Goal: Information Seeking & Learning: Learn about a topic

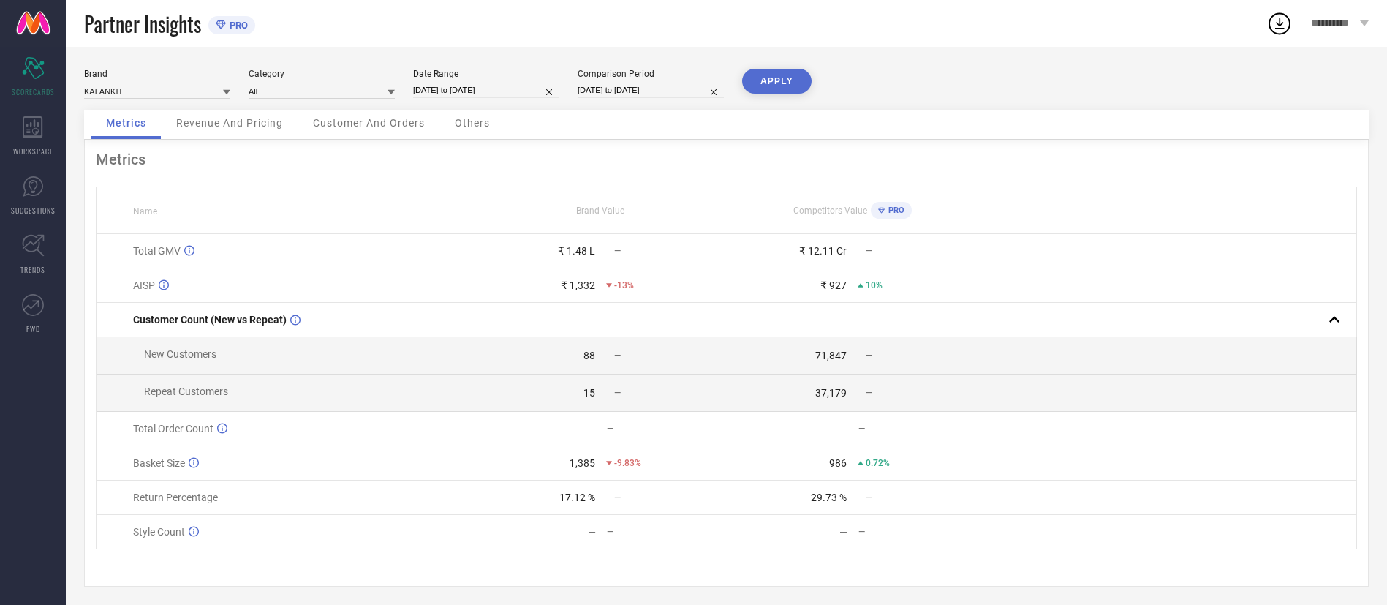
click at [241, 124] on span "Revenue And Pricing" at bounding box center [229, 123] width 107 height 12
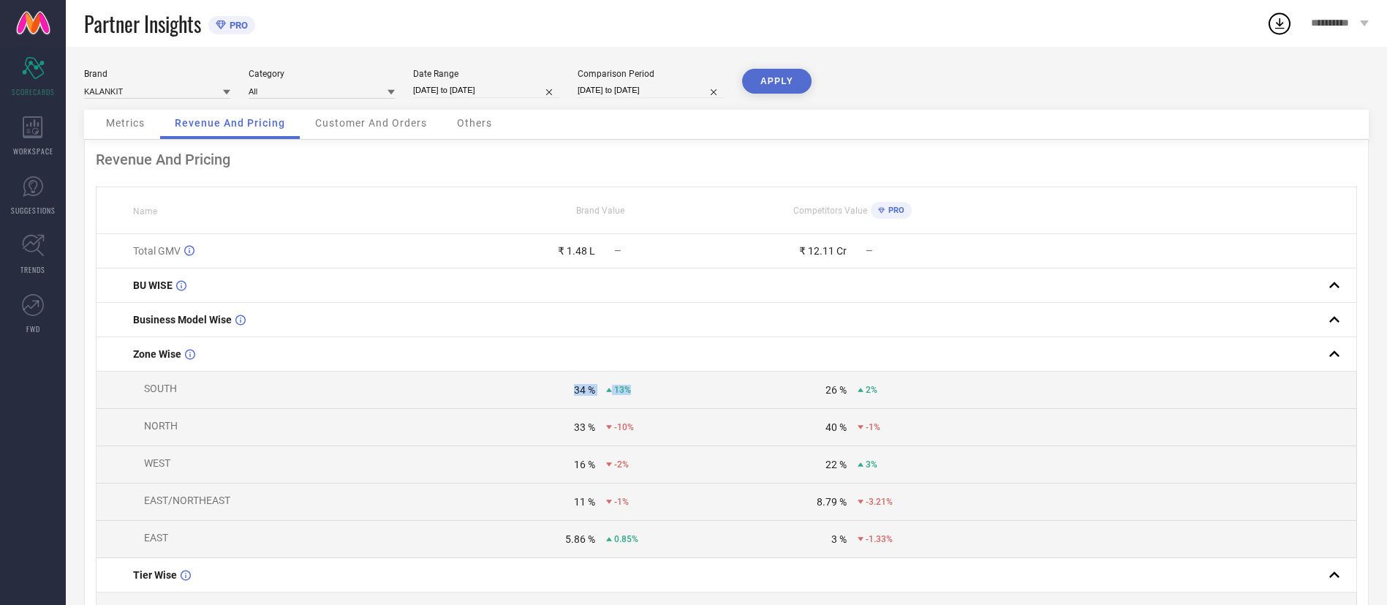
drag, startPoint x: 556, startPoint y: 399, endPoint x: 653, endPoint y: 412, distance: 97.3
click at [653, 409] on td "34 % 13%" at bounding box center [600, 389] width 252 height 37
click at [656, 395] on div "13%" at bounding box center [666, 389] width 120 height 10
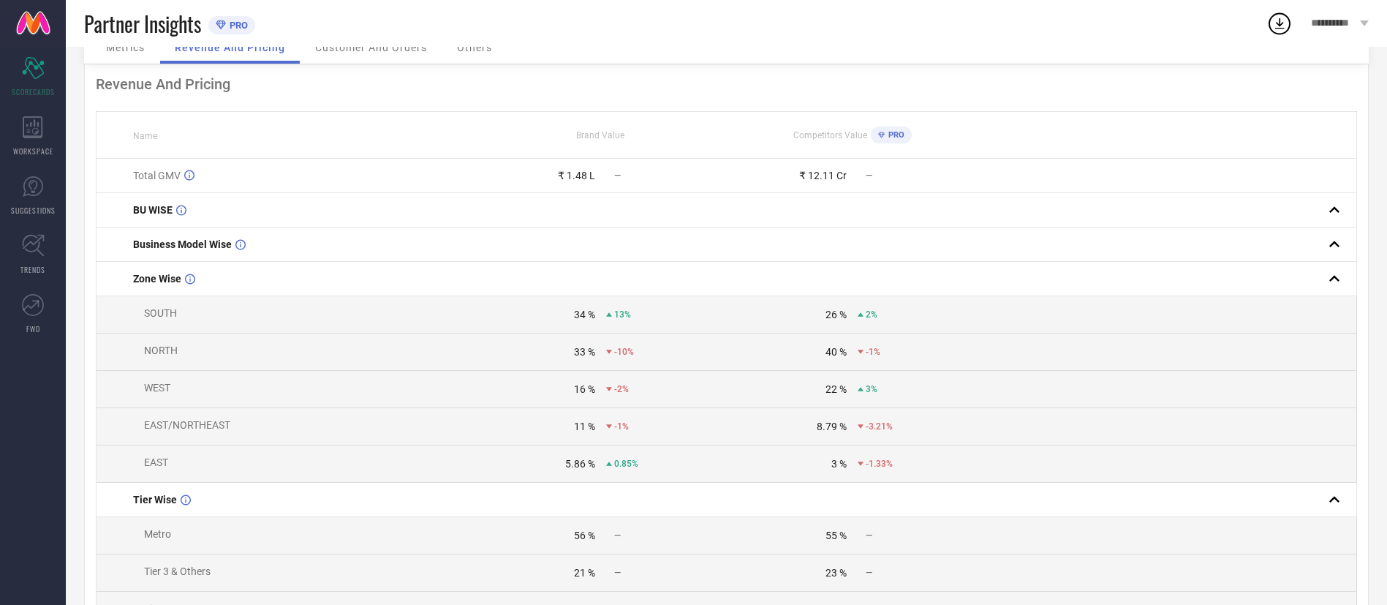
scroll to position [110, 0]
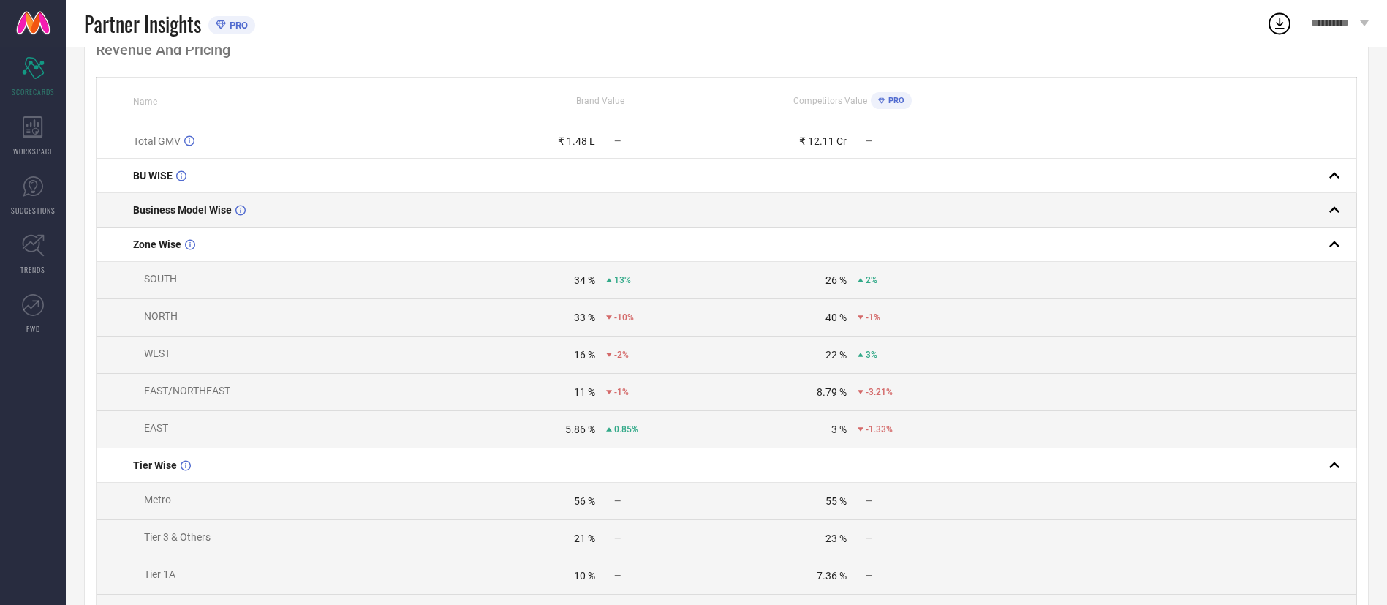
click at [1327, 211] on rect at bounding box center [1334, 210] width 20 height 20
click at [1329, 211] on rect at bounding box center [1334, 210] width 20 height 20
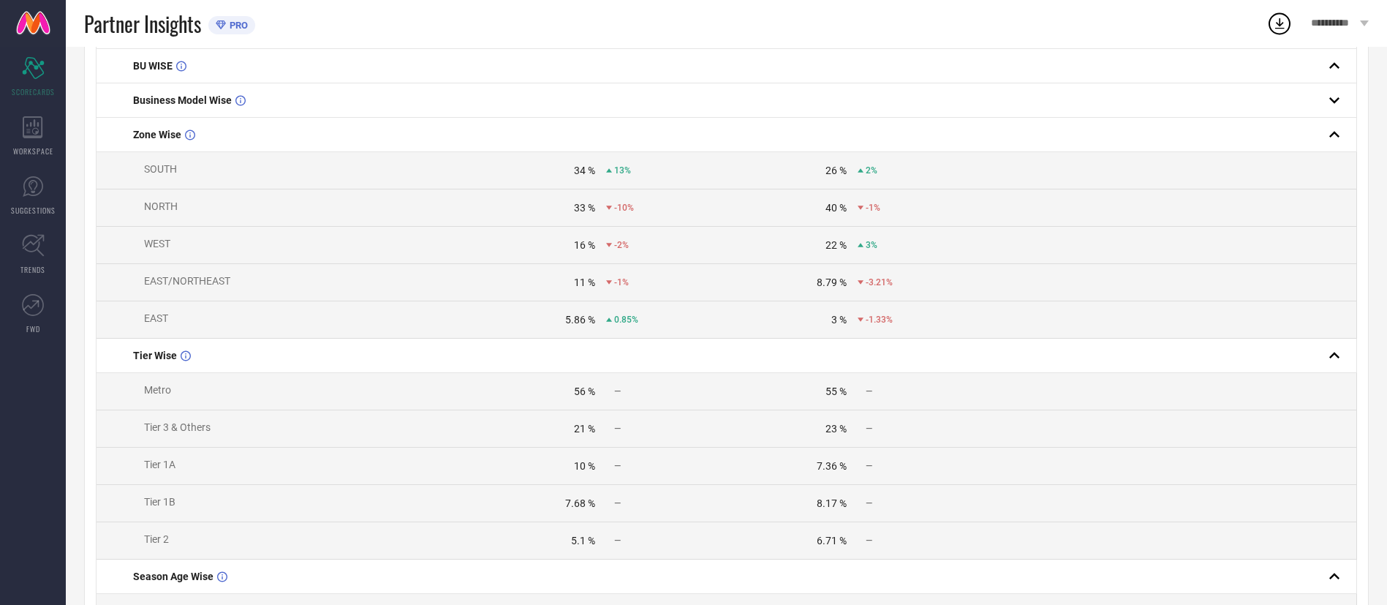
scroll to position [329, 0]
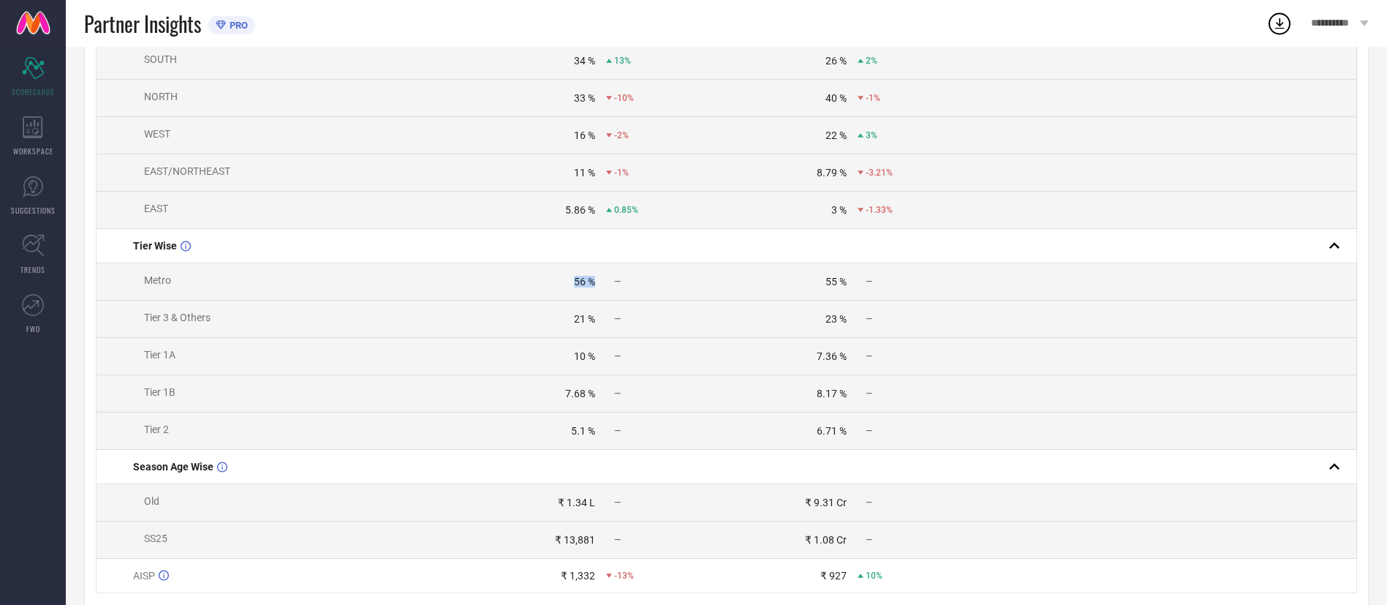
drag, startPoint x: 556, startPoint y: 290, endPoint x: 595, endPoint y: 291, distance: 39.5
click at [595, 287] on div "56 % —" at bounding box center [600, 282] width 251 height 12
drag, startPoint x: 548, startPoint y: 324, endPoint x: 637, endPoint y: 319, distance: 90.1
click at [637, 319] on td "21 % —" at bounding box center [600, 318] width 252 height 37
drag, startPoint x: 561, startPoint y: 358, endPoint x: 607, endPoint y: 359, distance: 46.1
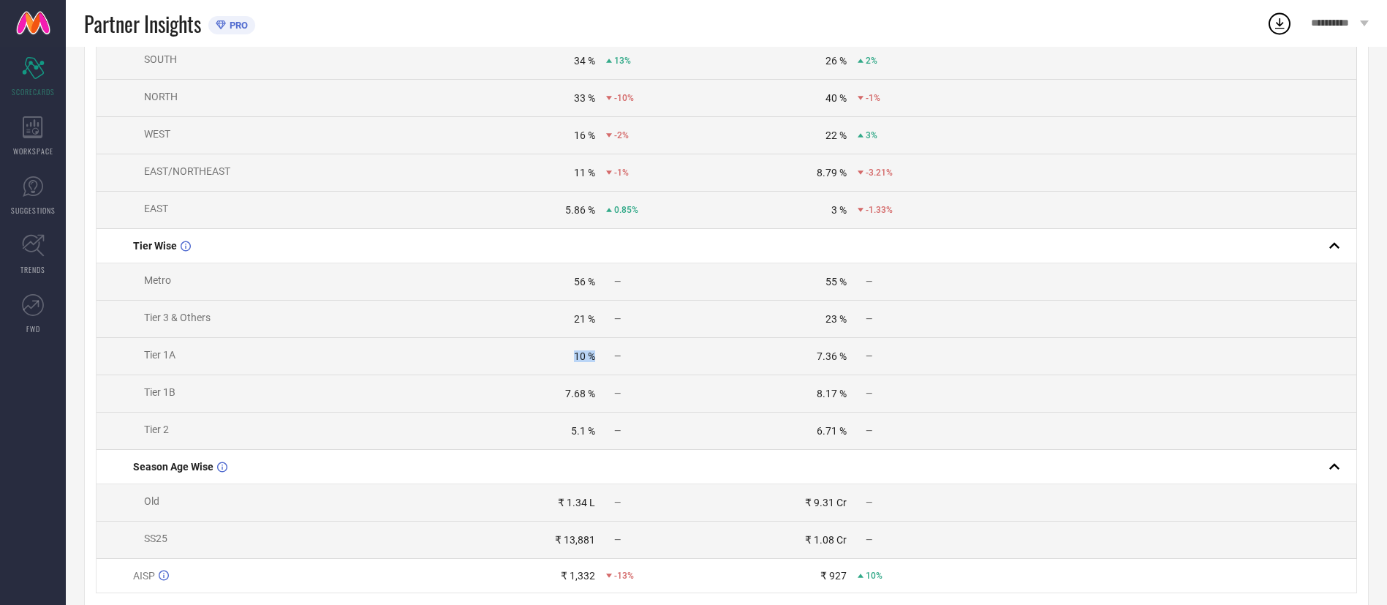
click at [607, 359] on div "10 % —" at bounding box center [600, 356] width 251 height 12
drag, startPoint x: 516, startPoint y: 404, endPoint x: 615, endPoint y: 405, distance: 98.7
click at [615, 399] on div "7.68 % —" at bounding box center [600, 393] width 251 height 12
drag, startPoint x: 535, startPoint y: 443, endPoint x: 591, endPoint y: 442, distance: 56.3
click at [591, 436] on div "5.1 %" at bounding box center [535, 431] width 120 height 12
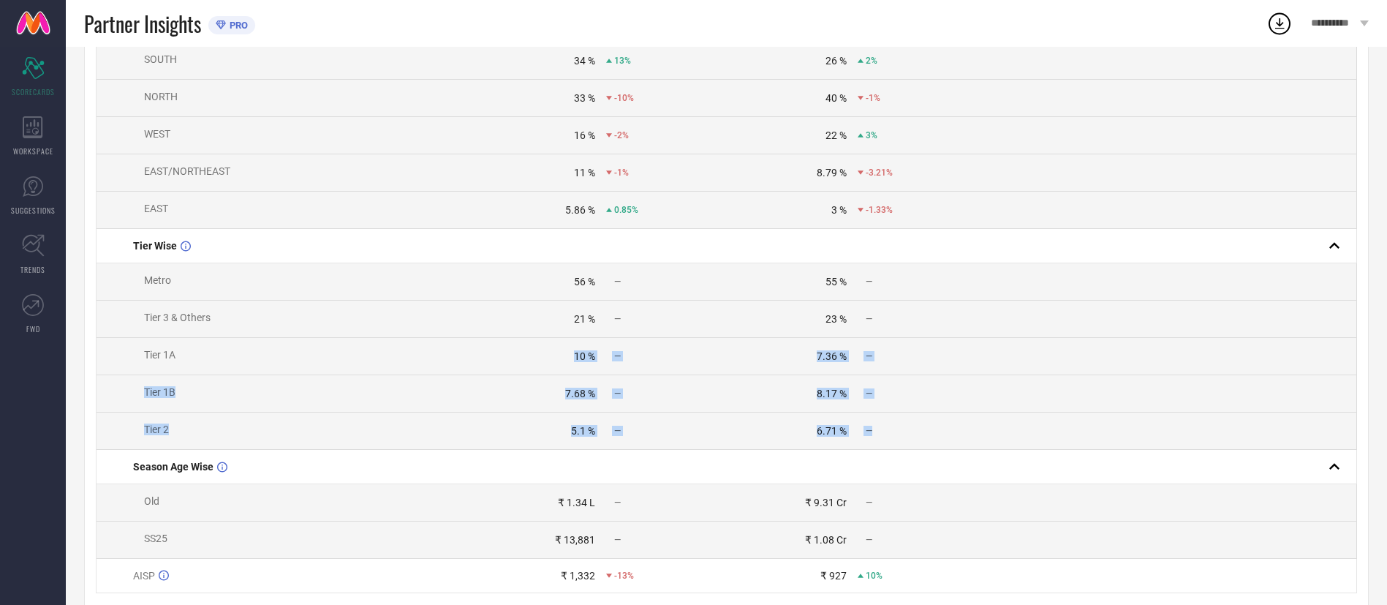
drag, startPoint x: 560, startPoint y: 355, endPoint x: 874, endPoint y: 442, distance: 326.3
click at [874, 442] on tbody "Total GMV ₹ 1.48 L — ₹ 12.11 Cr — BU WISE Business Model Wise Zone Wise SOUTH 3…" at bounding box center [726, 249] width 1260 height 688
click at [874, 436] on div "—" at bounding box center [917, 430] width 120 height 10
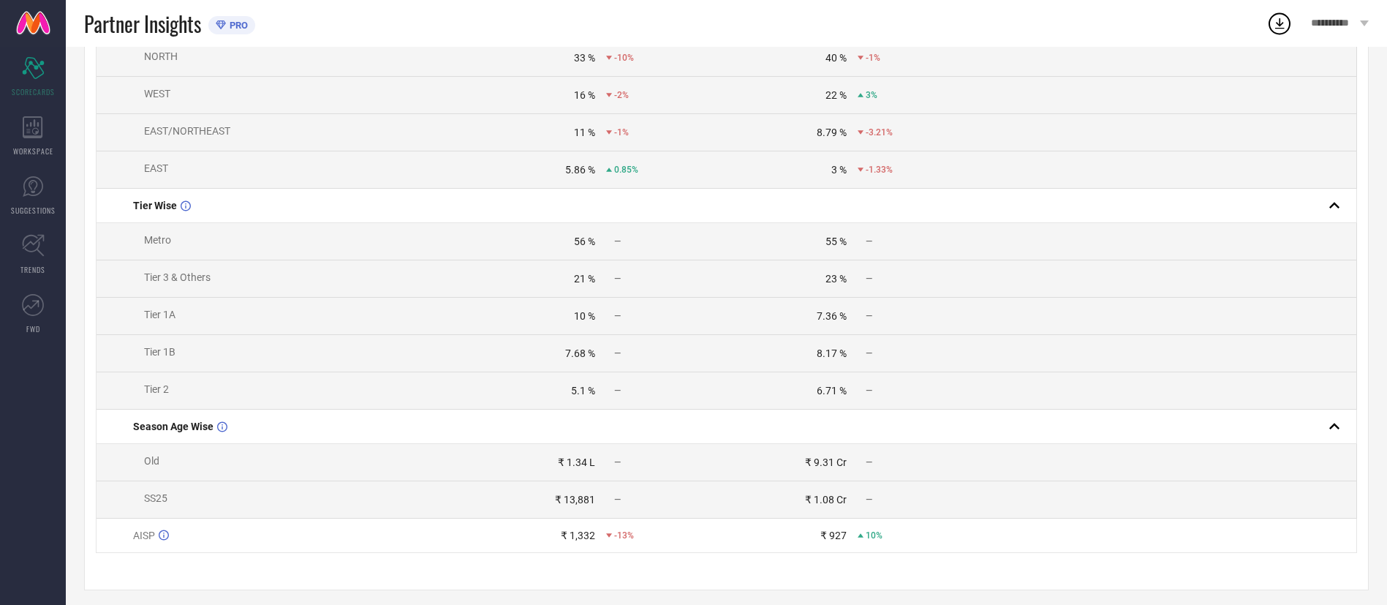
scroll to position [391, 0]
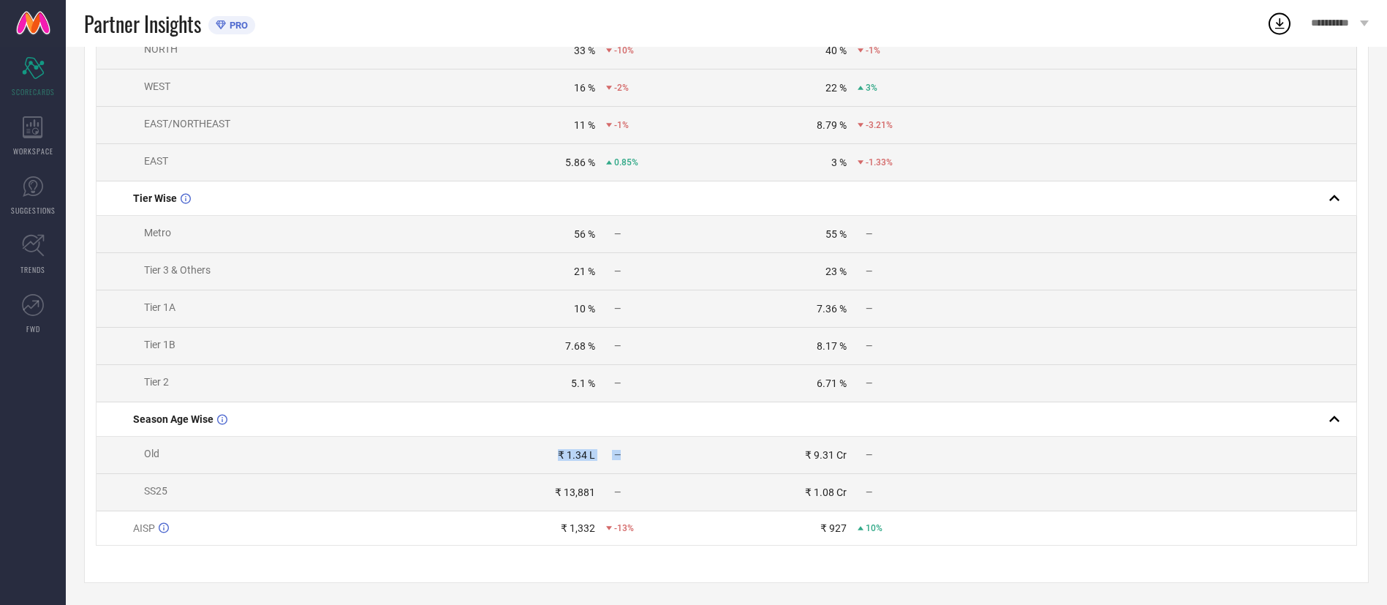
drag, startPoint x: 536, startPoint y: 451, endPoint x: 619, endPoint y: 458, distance: 83.7
click at [619, 458] on div "₹ 1.34 L —" at bounding box center [600, 455] width 251 height 12
drag, startPoint x: 546, startPoint y: 495, endPoint x: 630, endPoint y: 490, distance: 84.2
click at [630, 490] on div "₹ 13,881 —" at bounding box center [600, 492] width 251 height 12
click at [636, 481] on td "₹ 13,881 —" at bounding box center [600, 492] width 252 height 37
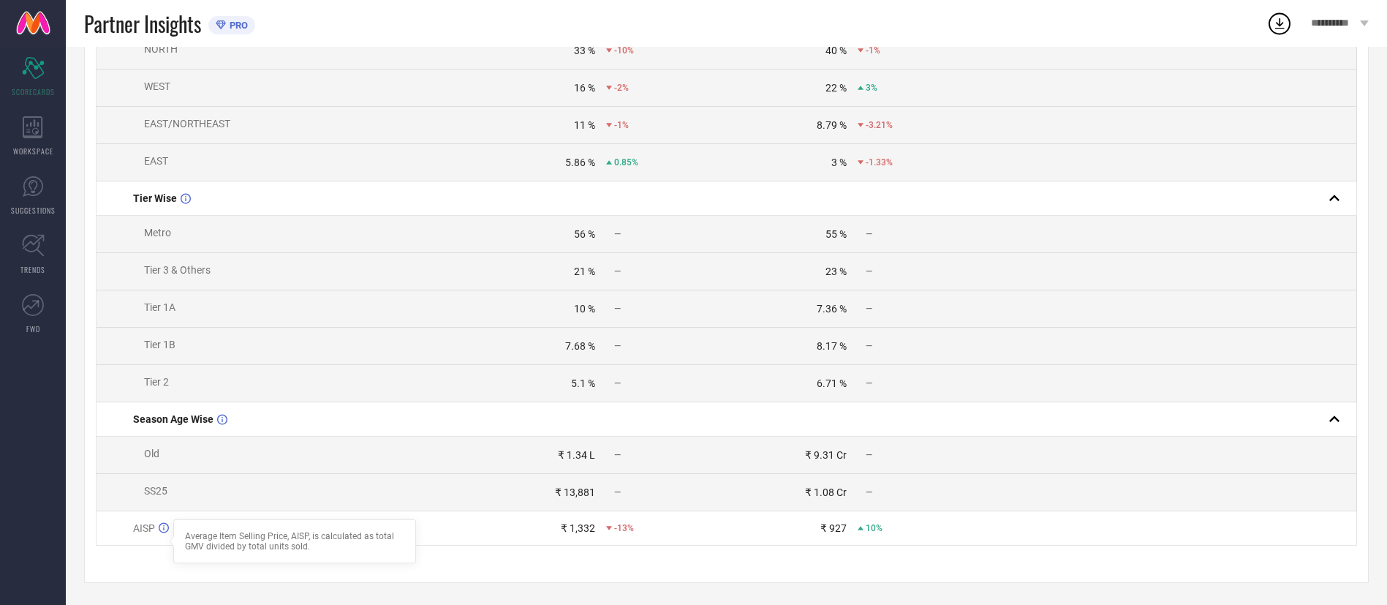
click at [164, 527] on icon at bounding box center [164, 527] width 10 height 11
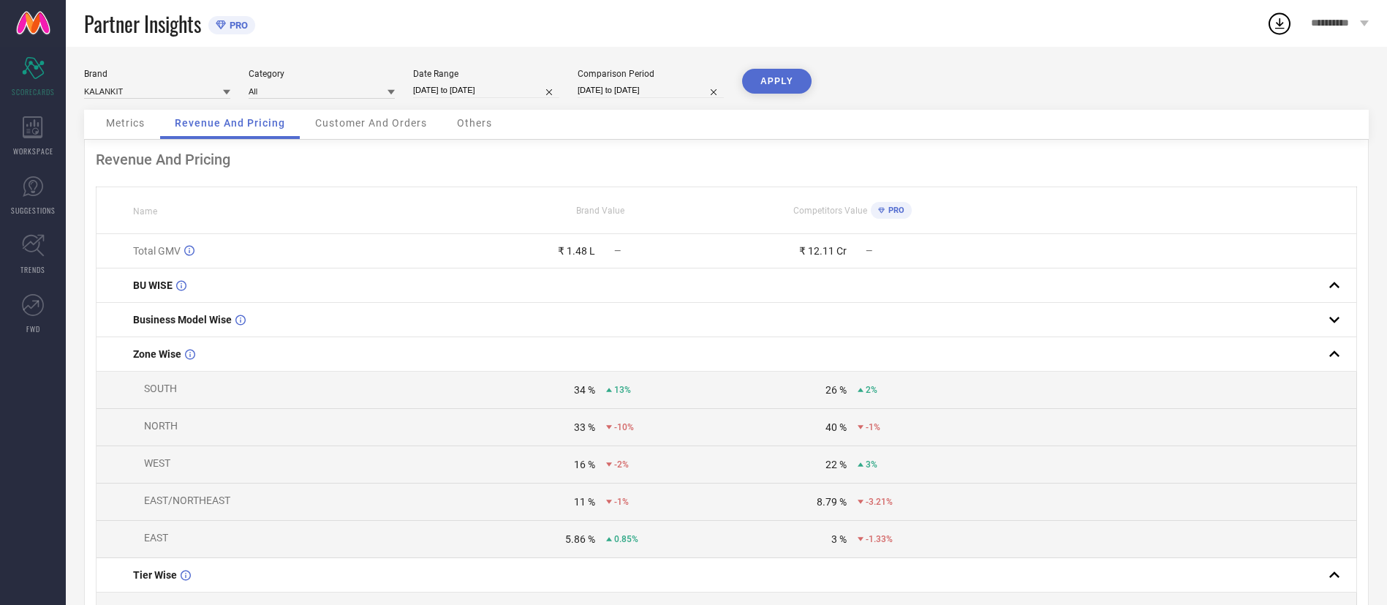
click at [381, 127] on span "Customer And Orders" at bounding box center [371, 123] width 112 height 12
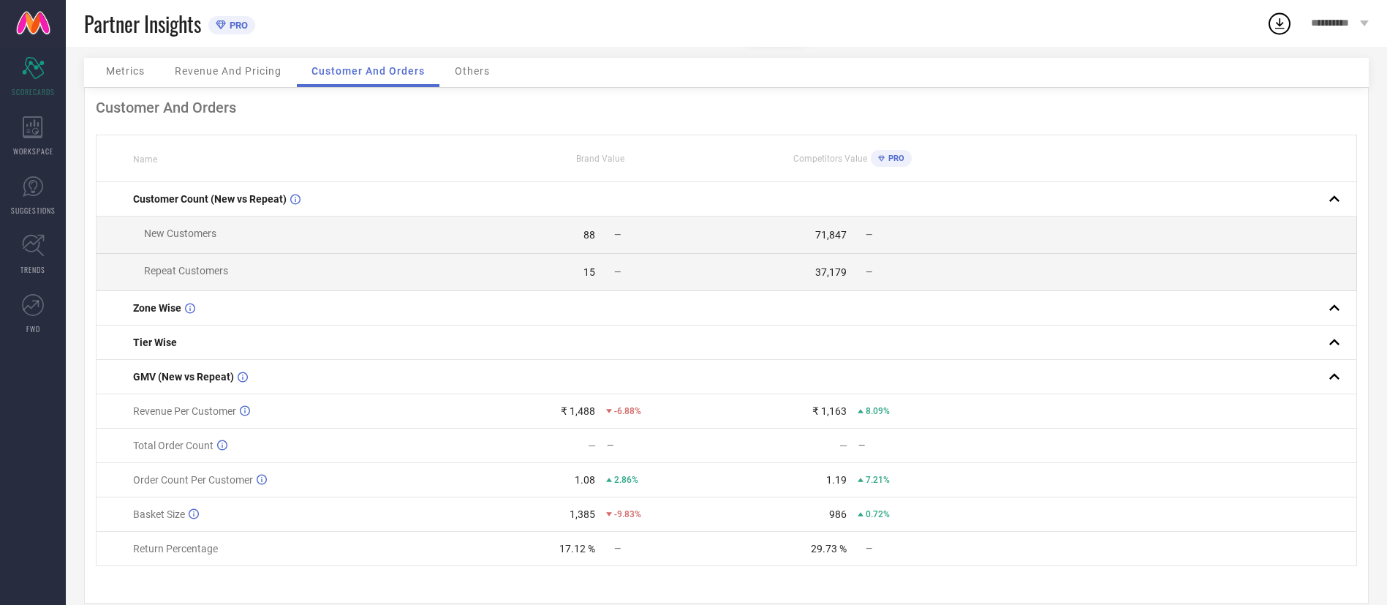
scroll to position [81, 0]
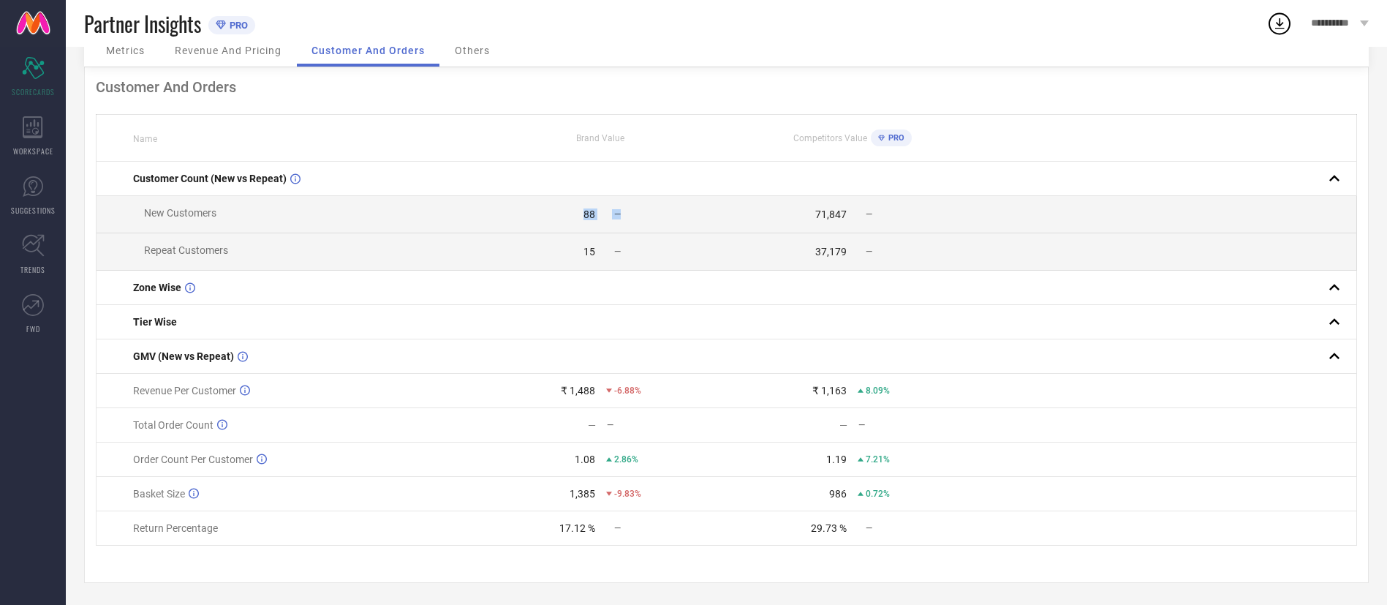
drag, startPoint x: 583, startPoint y: 210, endPoint x: 620, endPoint y: 208, distance: 37.3
click at [620, 208] on div "88 —" at bounding box center [600, 214] width 251 height 12
drag, startPoint x: 575, startPoint y: 242, endPoint x: 599, endPoint y: 242, distance: 24.9
click at [599, 246] on div "15 —" at bounding box center [600, 252] width 251 height 12
drag, startPoint x: 560, startPoint y: 390, endPoint x: 664, endPoint y: 389, distance: 104.5
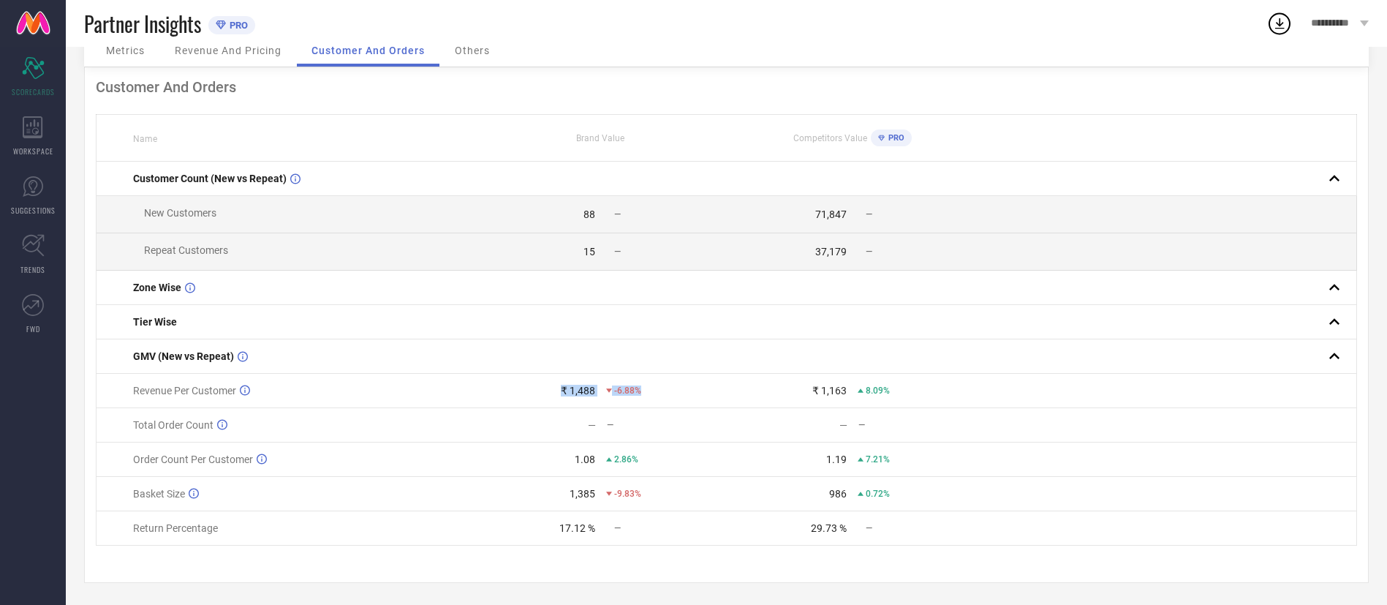
click at [664, 389] on div "₹ 1,488 -6.88%" at bounding box center [600, 390] width 251 height 12
click at [666, 398] on td "₹ 1,488 -6.88%" at bounding box center [600, 391] width 252 height 34
drag, startPoint x: 567, startPoint y: 452, endPoint x: 666, endPoint y: 455, distance: 99.5
click at [666, 455] on div "1.08 2.86%" at bounding box center [600, 459] width 251 height 12
drag, startPoint x: 545, startPoint y: 496, endPoint x: 652, endPoint y: 496, distance: 106.7
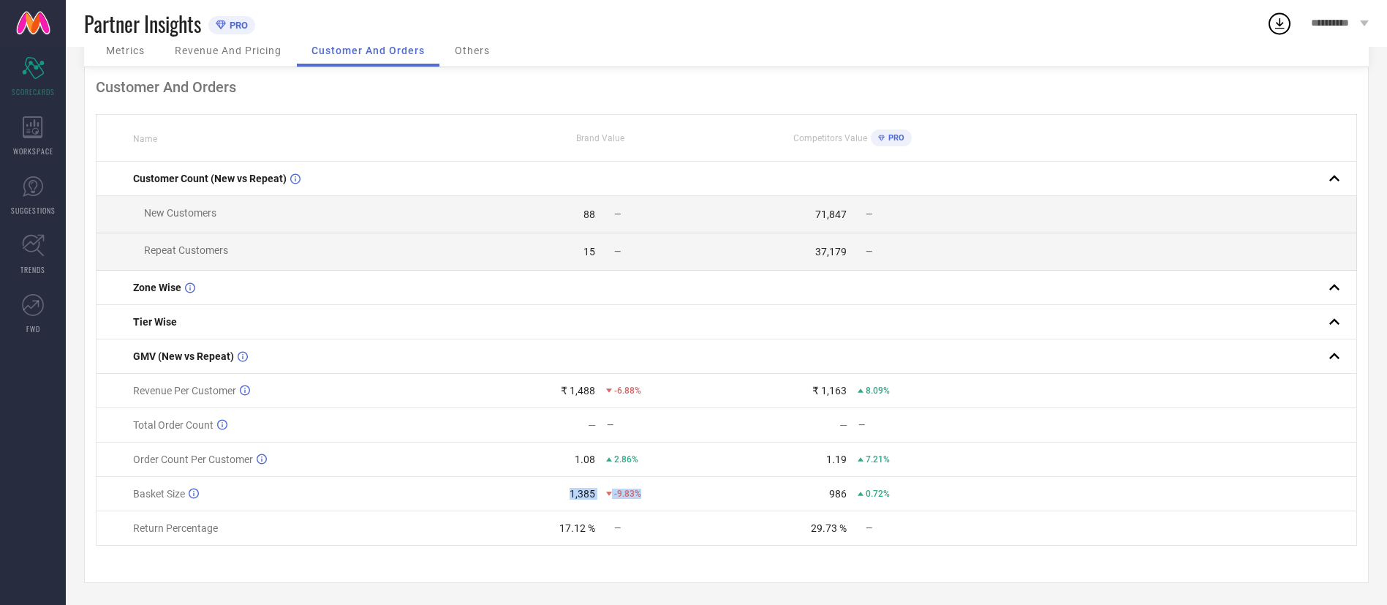
click at [652, 496] on div "1,385 -9.83%" at bounding box center [600, 494] width 251 height 12
drag, startPoint x: 521, startPoint y: 529, endPoint x: 636, endPoint y: 530, distance: 114.8
click at [626, 531] on div "17.12 % —" at bounding box center [600, 528] width 251 height 12
drag, startPoint x: 801, startPoint y: 385, endPoint x: 920, endPoint y: 386, distance: 118.4
click at [920, 386] on div "₹ 1,163 8.09%" at bounding box center [852, 390] width 251 height 12
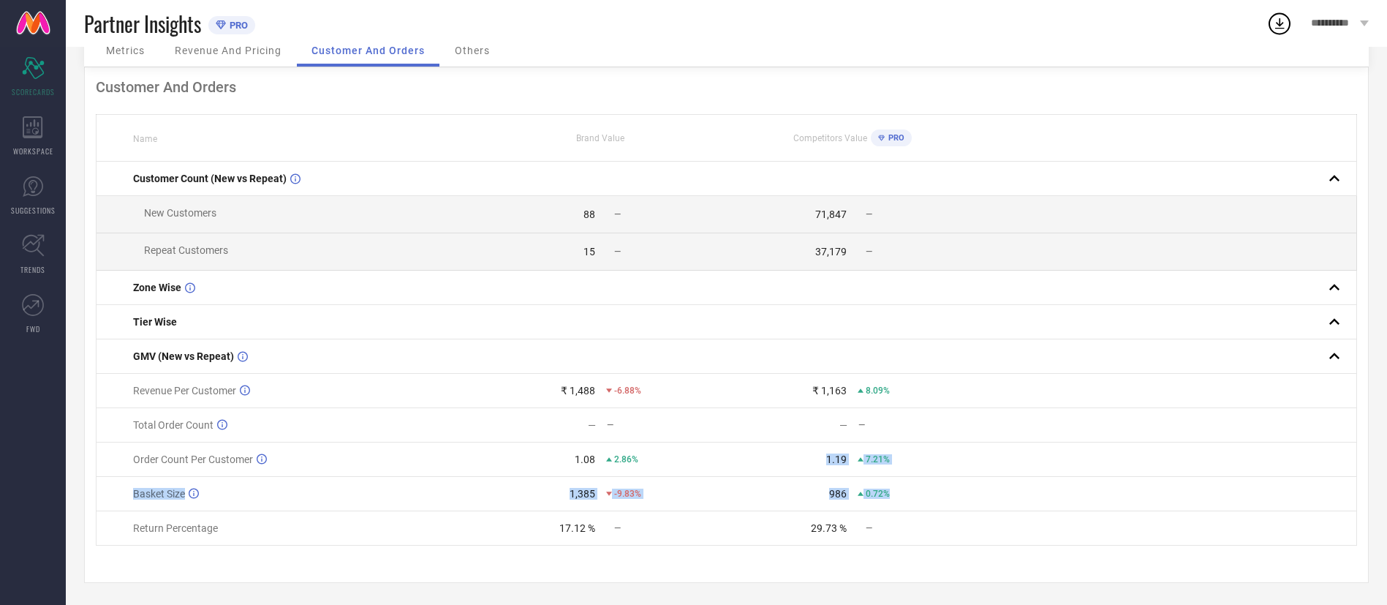
drag, startPoint x: 821, startPoint y: 458, endPoint x: 966, endPoint y: 477, distance: 146.7
click at [966, 477] on tbody "Customer Count (New vs Repeat) New Customers 88 — 71,847 — Repeat Customers 15 …" at bounding box center [726, 354] width 1260 height 384
click at [825, 502] on td "986 0.72%" at bounding box center [852, 494] width 252 height 34
drag, startPoint x: 811, startPoint y: 495, endPoint x: 942, endPoint y: 501, distance: 131.7
click at [942, 501] on td "986 0.72%" at bounding box center [852, 494] width 252 height 34
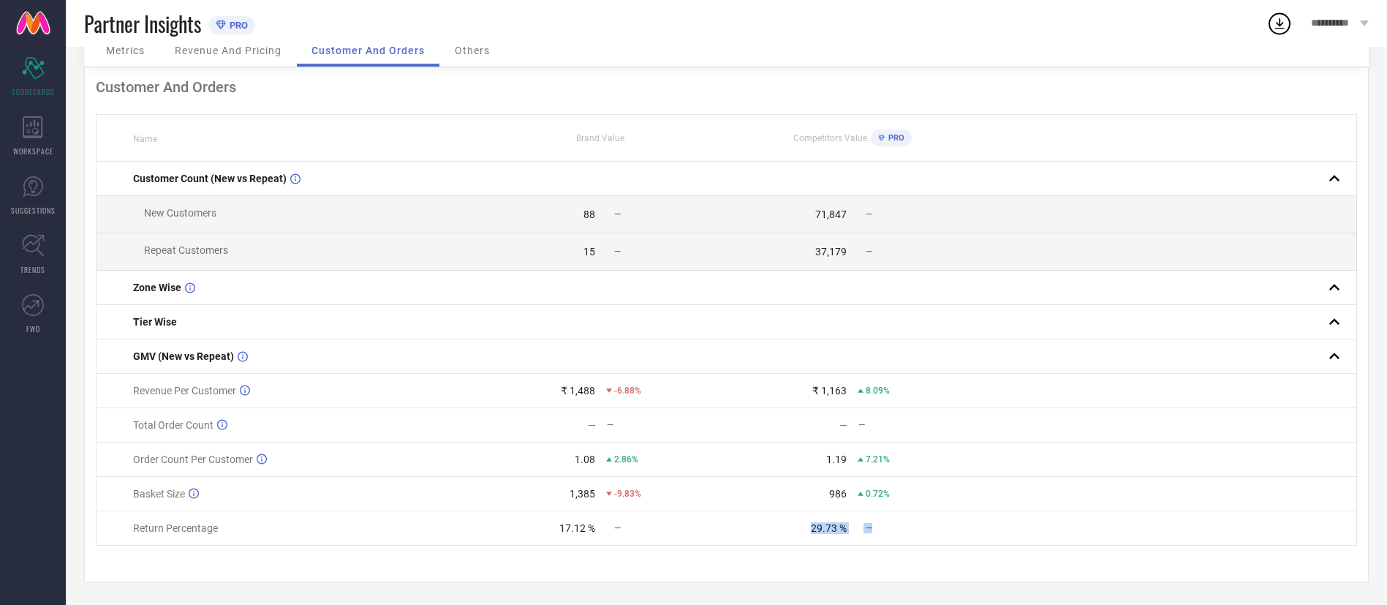
drag, startPoint x: 801, startPoint y: 531, endPoint x: 914, endPoint y: 534, distance: 112.6
click at [914, 534] on td "29.73 % —" at bounding box center [852, 528] width 252 height 34
click at [14, 136] on div "WORKSPACE" at bounding box center [33, 136] width 66 height 58
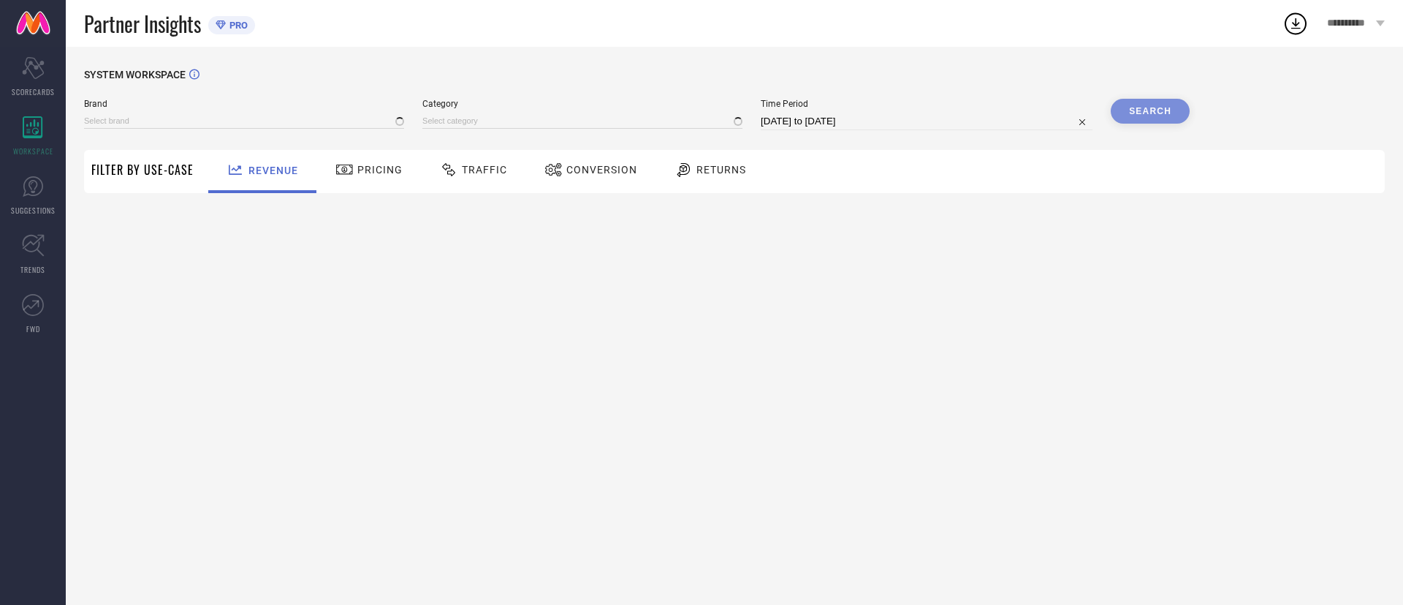
type input "KALANKIT"
type input "All"
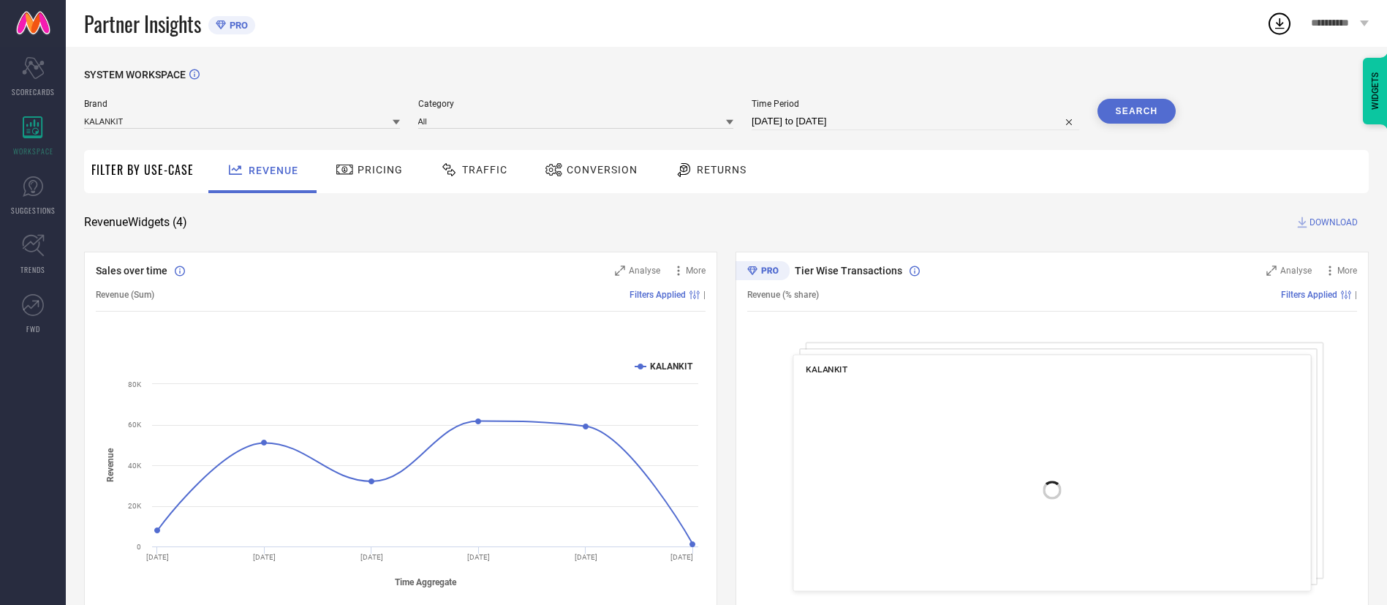
click at [357, 174] on span "Pricing" at bounding box center [379, 170] width 45 height 12
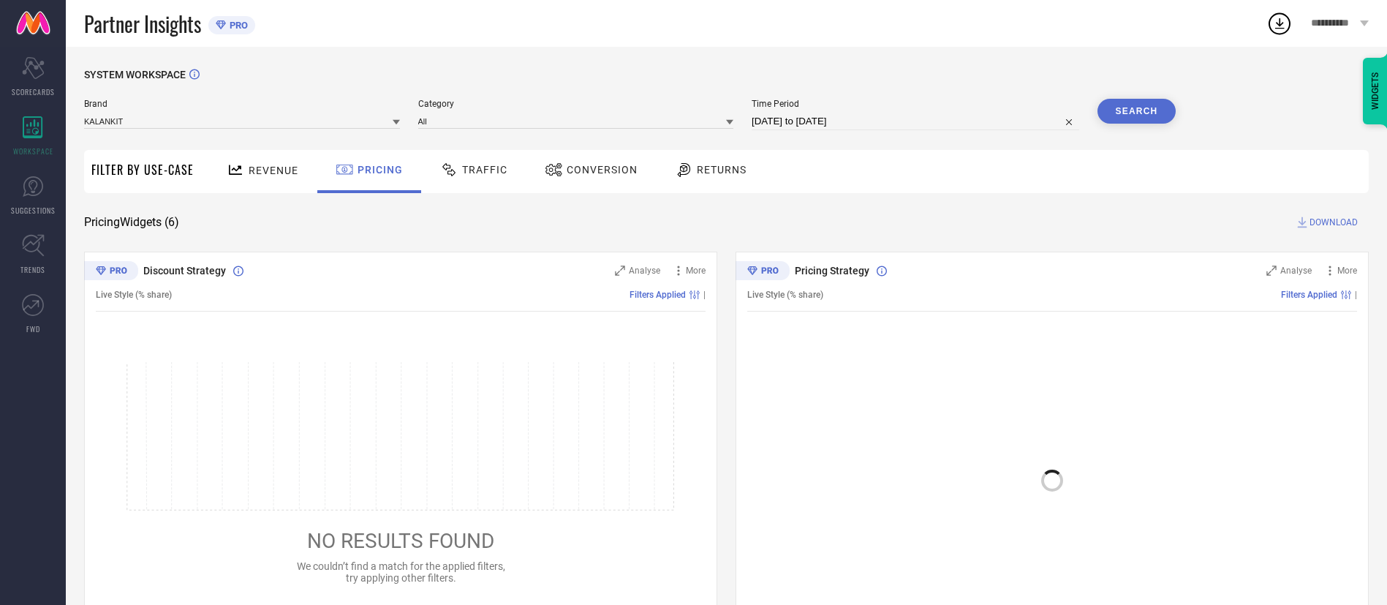
click at [263, 174] on span "Revenue" at bounding box center [274, 170] width 50 height 12
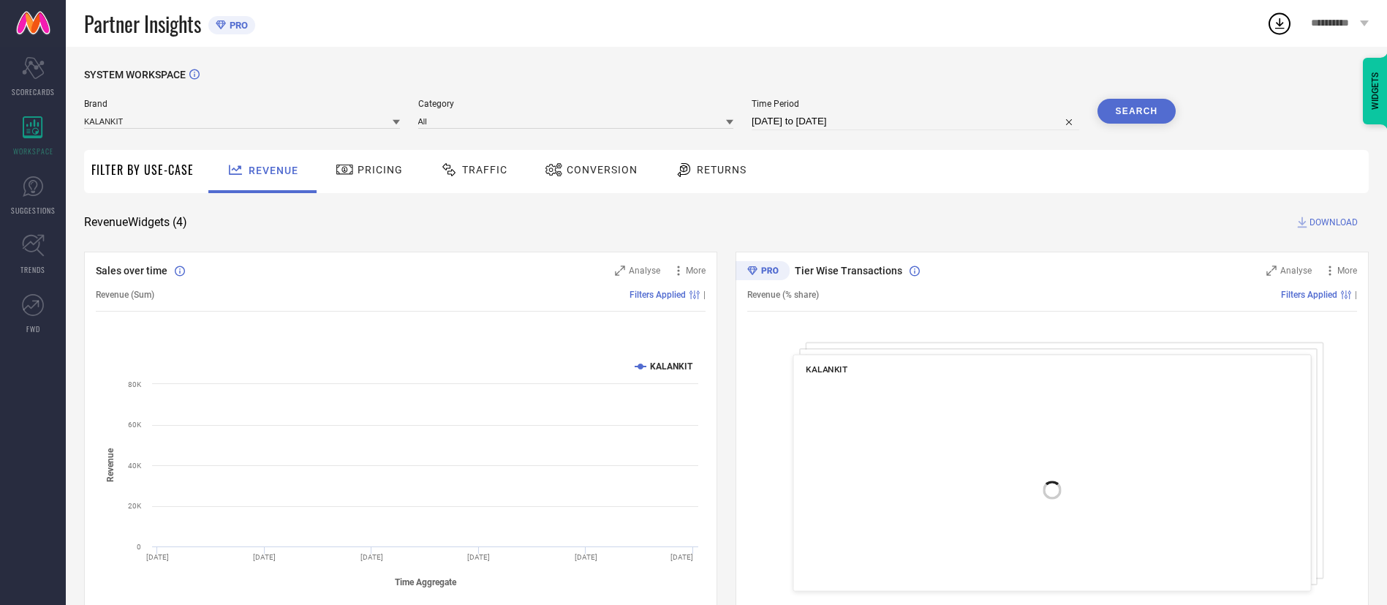
click at [387, 181] on div "Pricing" at bounding box center [369, 169] width 75 height 25
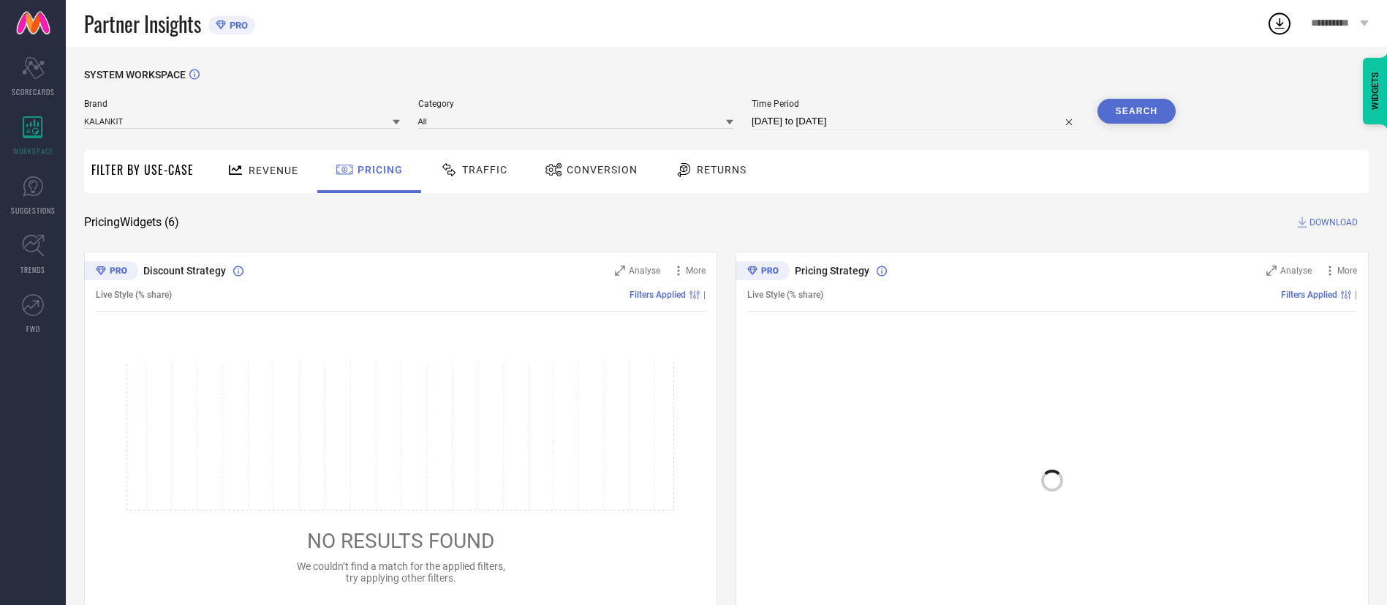
click at [469, 175] on span "Traffic" at bounding box center [484, 170] width 45 height 12
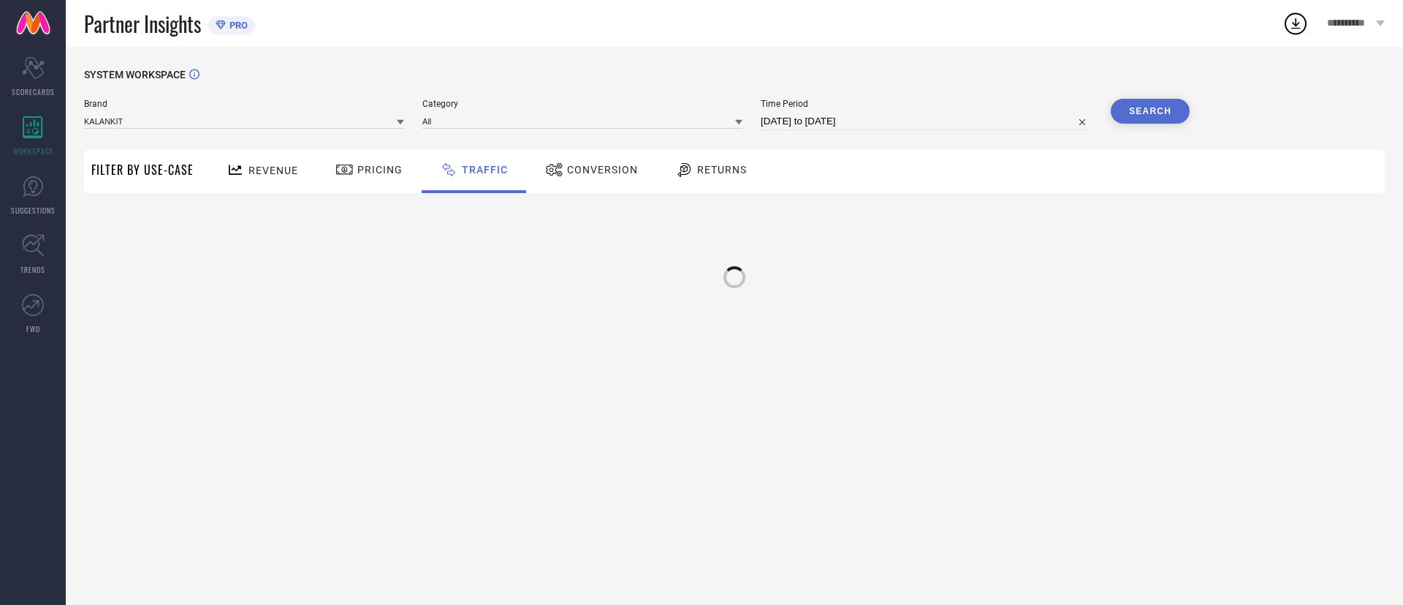
click at [591, 182] on div "Conversion" at bounding box center [592, 169] width 100 height 25
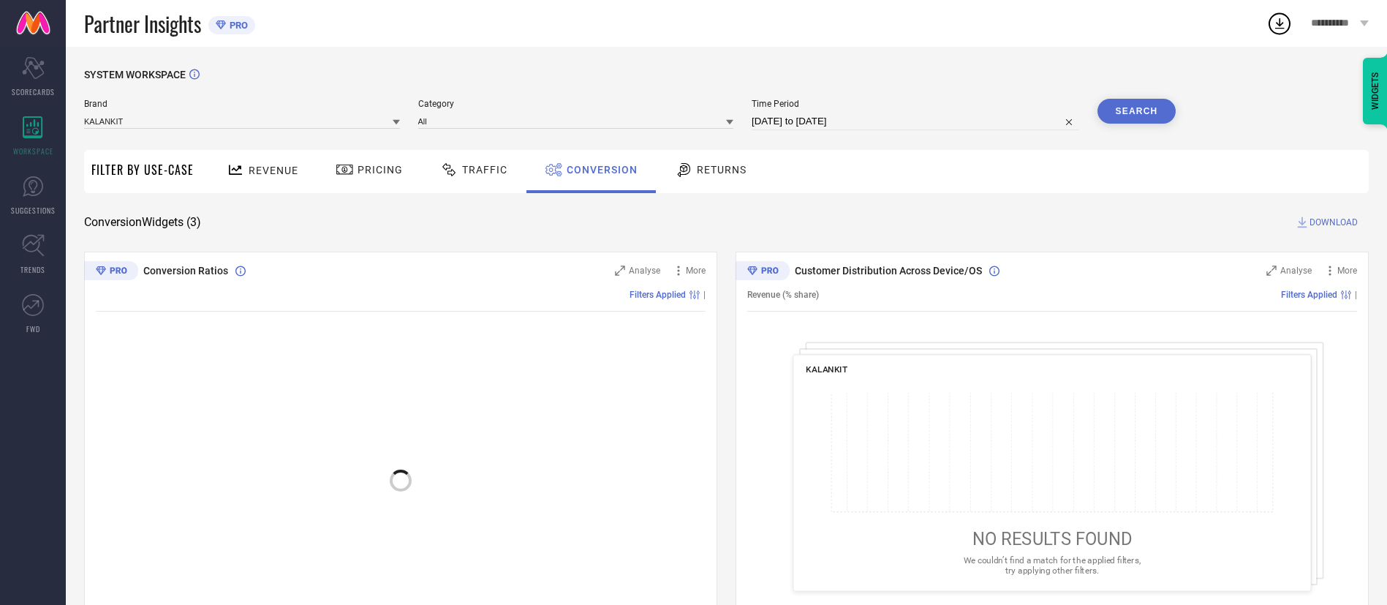
click at [675, 168] on icon at bounding box center [684, 170] width 18 height 18
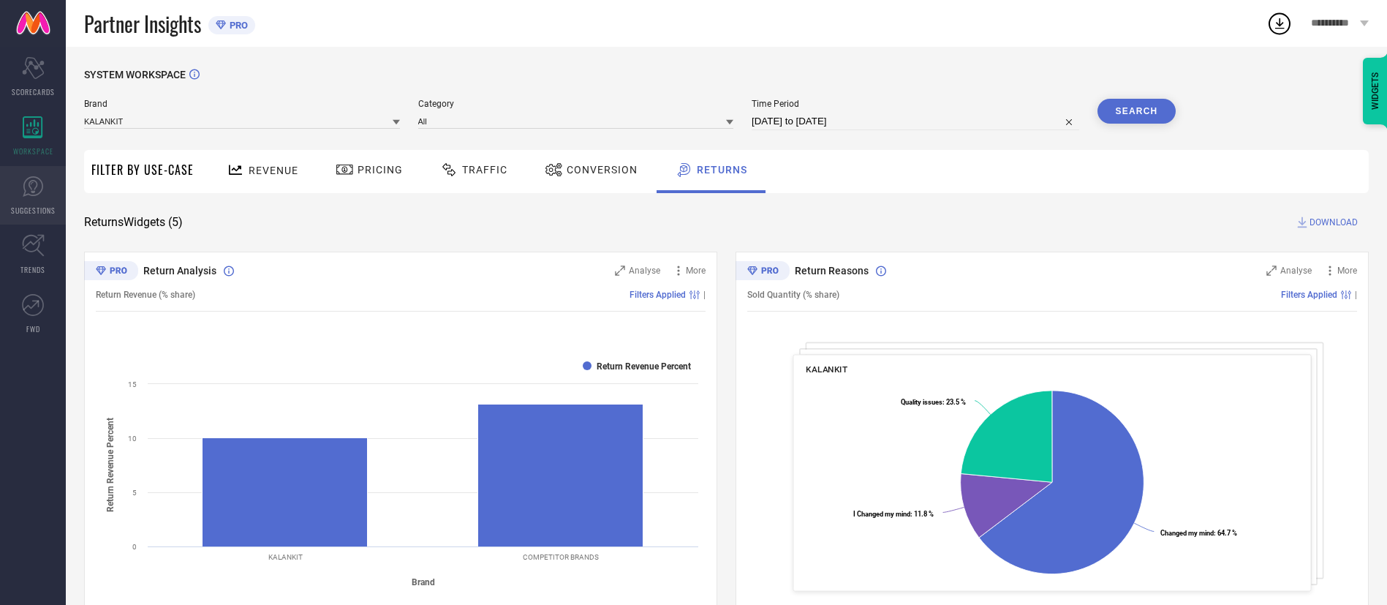
click at [46, 197] on link "SUGGESTIONS" at bounding box center [33, 195] width 66 height 58
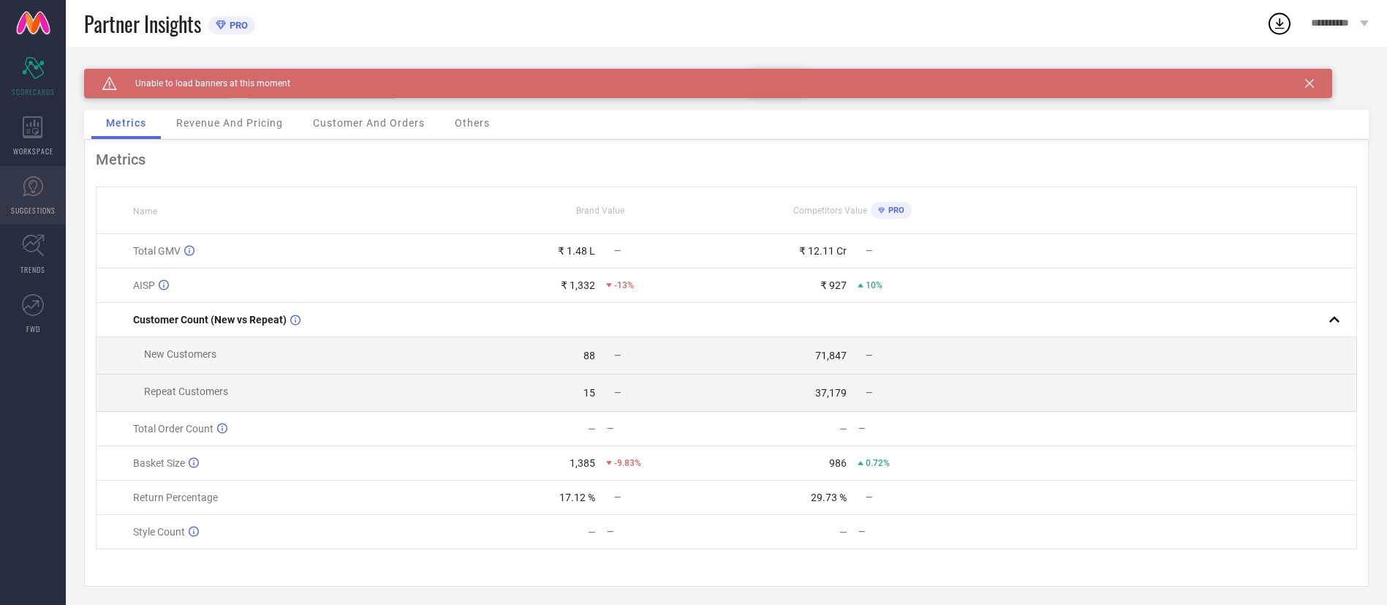
click at [29, 190] on icon at bounding box center [33, 186] width 22 height 22
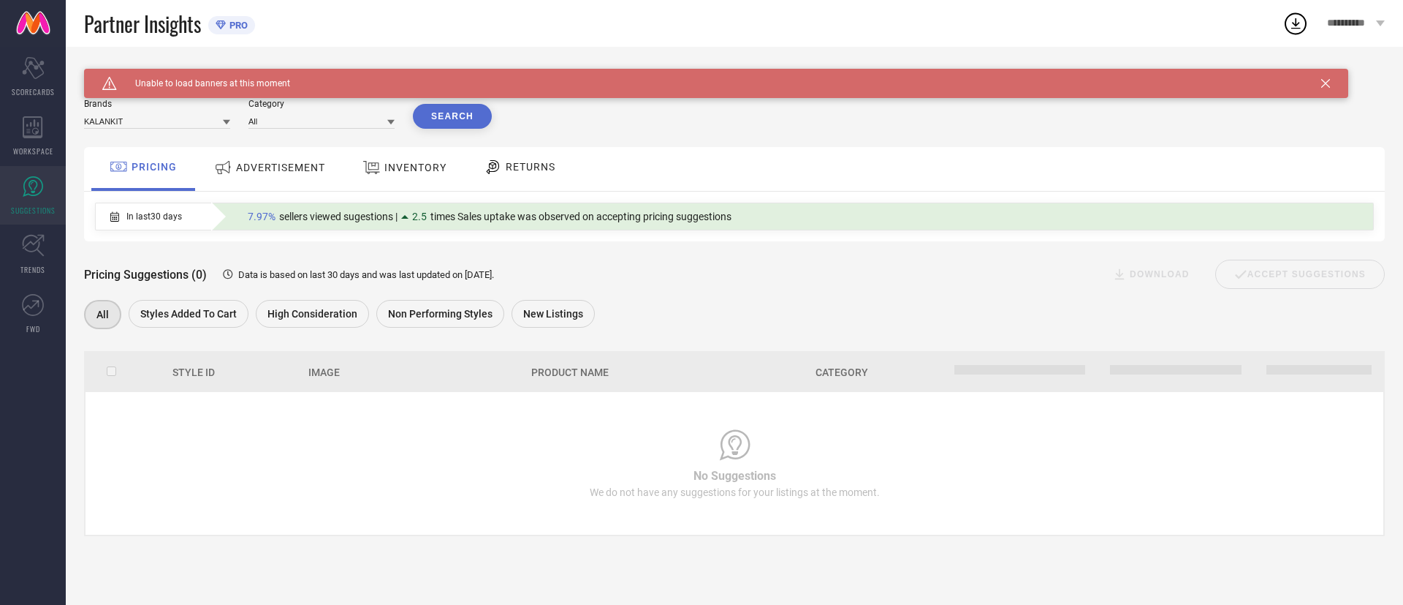
click at [294, 167] on span "ADVERTISEMENT" at bounding box center [280, 168] width 89 height 12
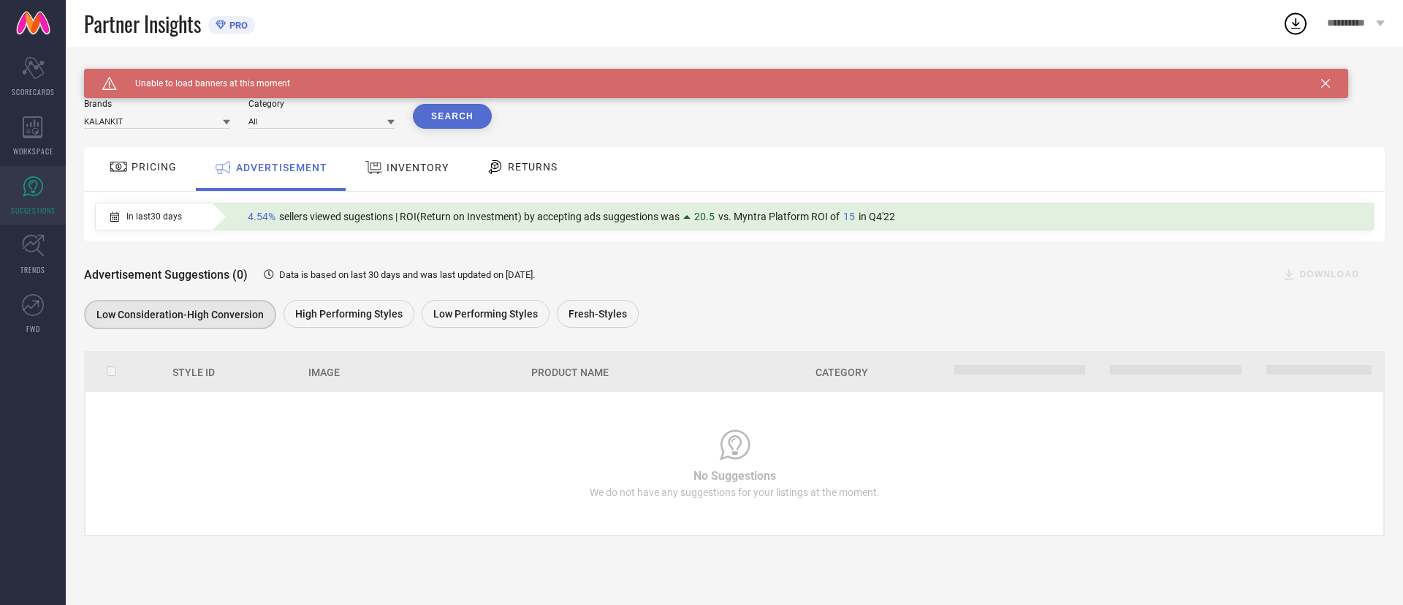
click at [417, 170] on span "INVENTORY" at bounding box center [418, 168] width 62 height 12
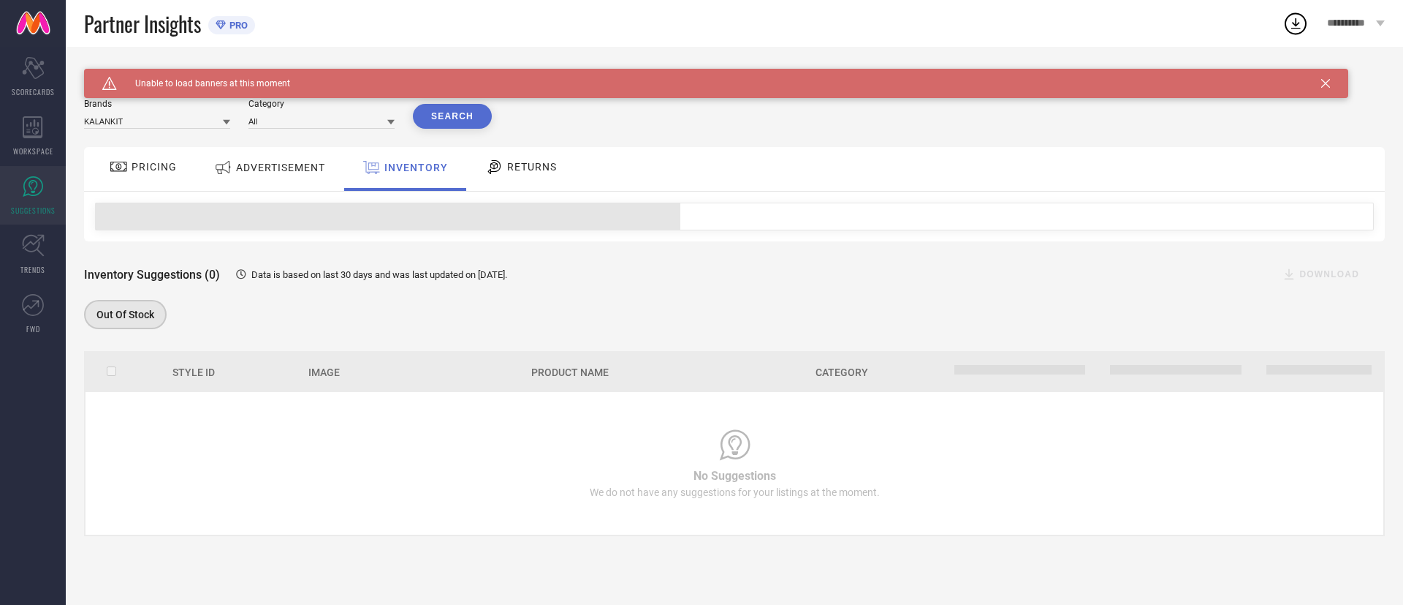
click at [494, 175] on icon at bounding box center [494, 167] width 18 height 18
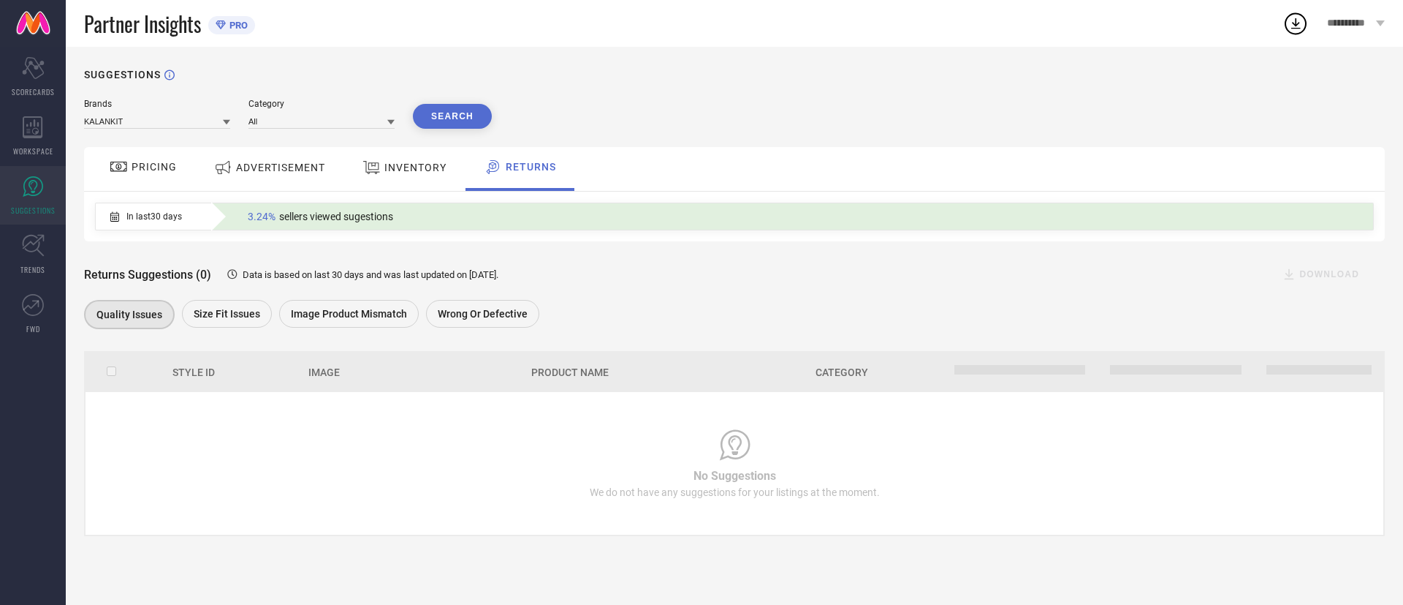
click at [166, 170] on span "PRICING" at bounding box center [154, 167] width 45 height 12
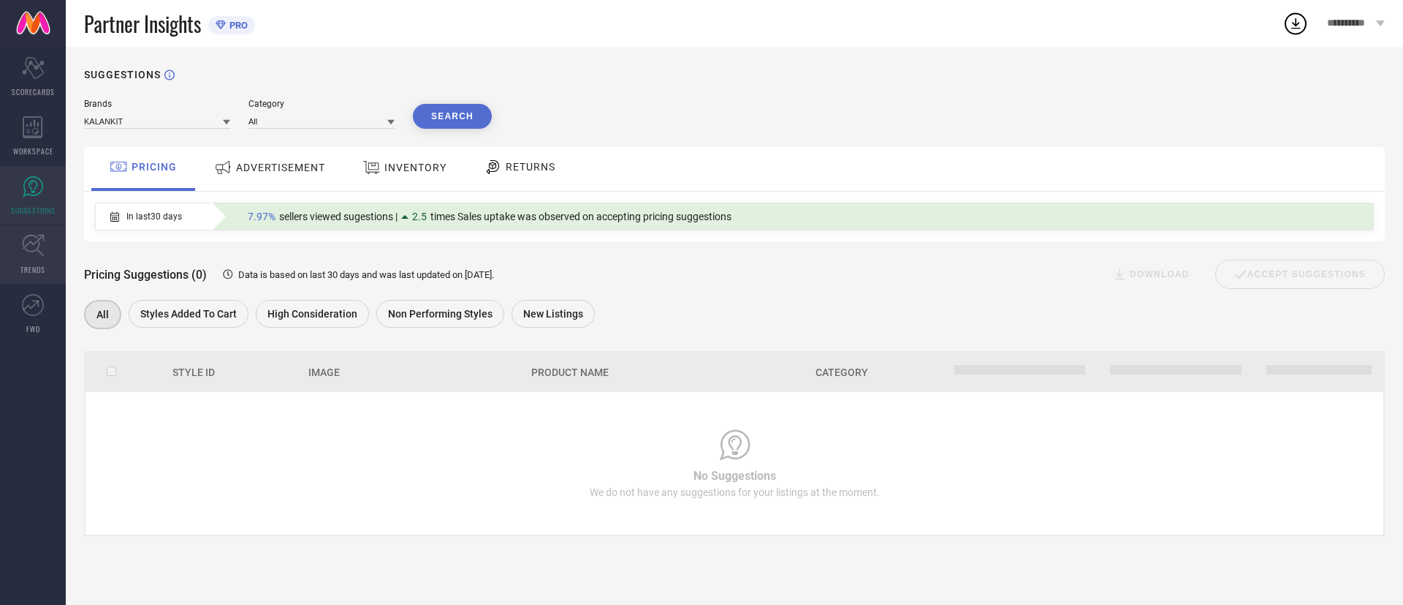
click at [48, 268] on link "TRENDS" at bounding box center [33, 254] width 66 height 58
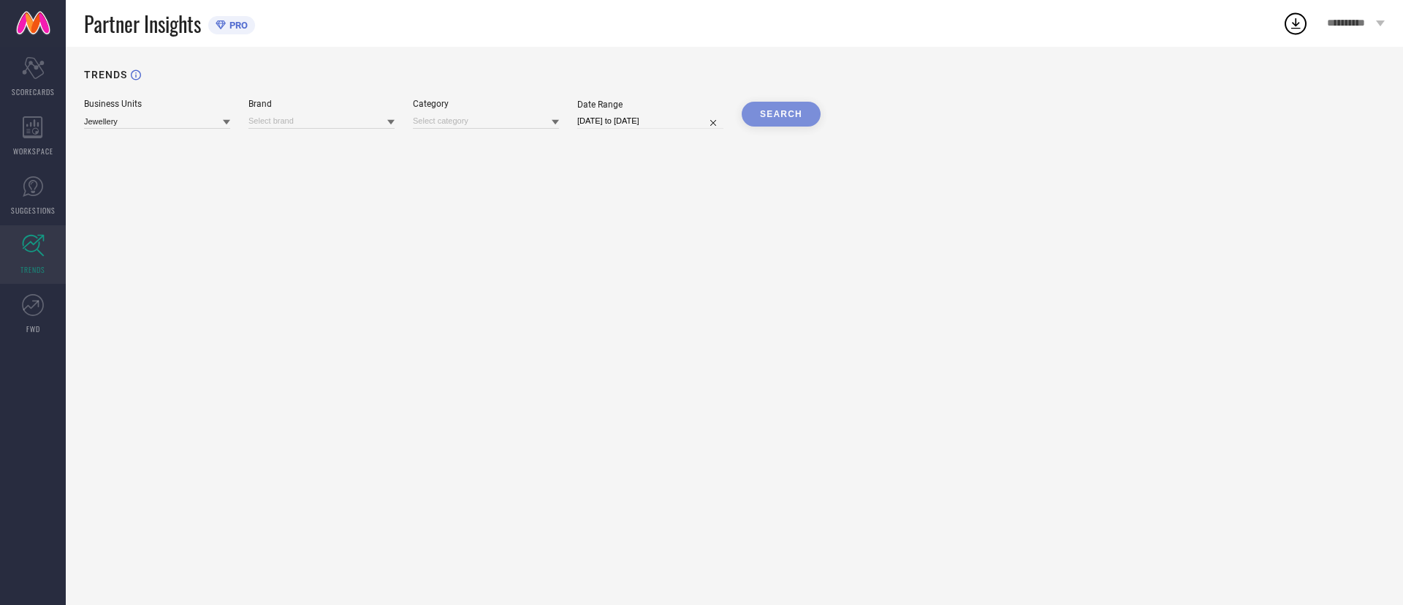
click at [227, 122] on icon at bounding box center [226, 122] width 7 height 5
click at [155, 202] on div "Women's LTA" at bounding box center [157, 190] width 146 height 25
click at [790, 115] on div "SEARCH" at bounding box center [781, 114] width 79 height 25
click at [317, 126] on input at bounding box center [322, 120] width 146 height 15
click at [292, 136] on span "No results found" at bounding box center [322, 141] width 146 height 25
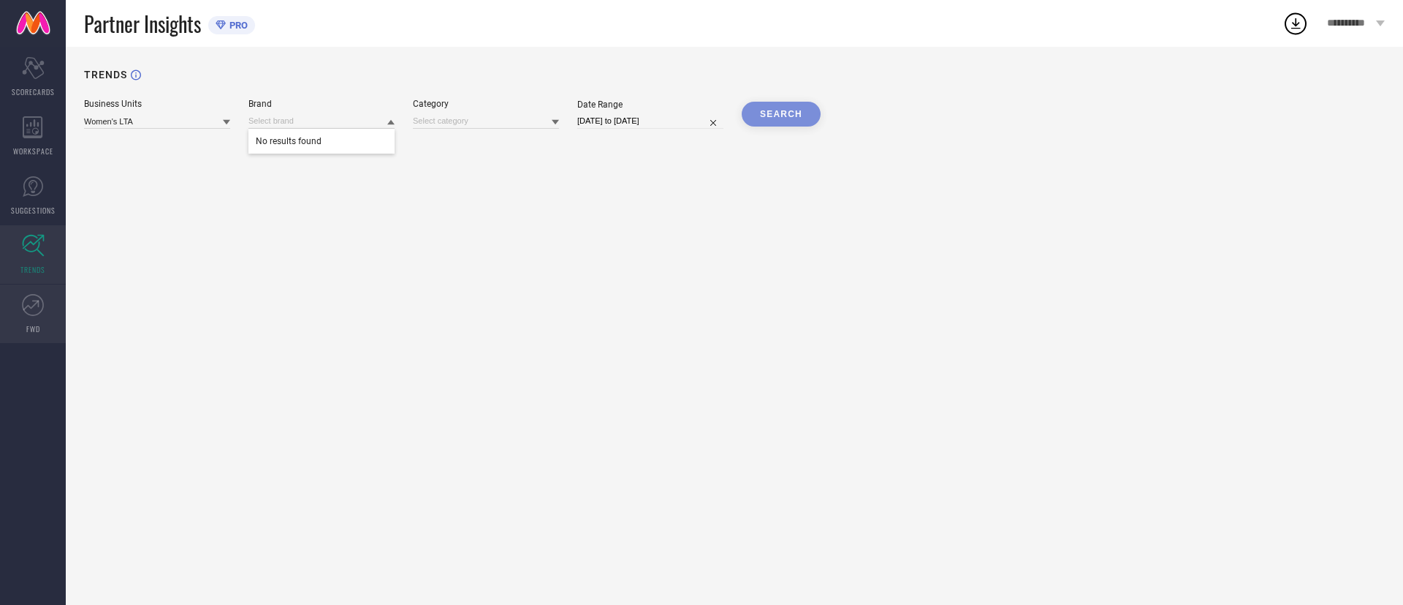
click at [39, 305] on icon at bounding box center [35, 303] width 7 height 7
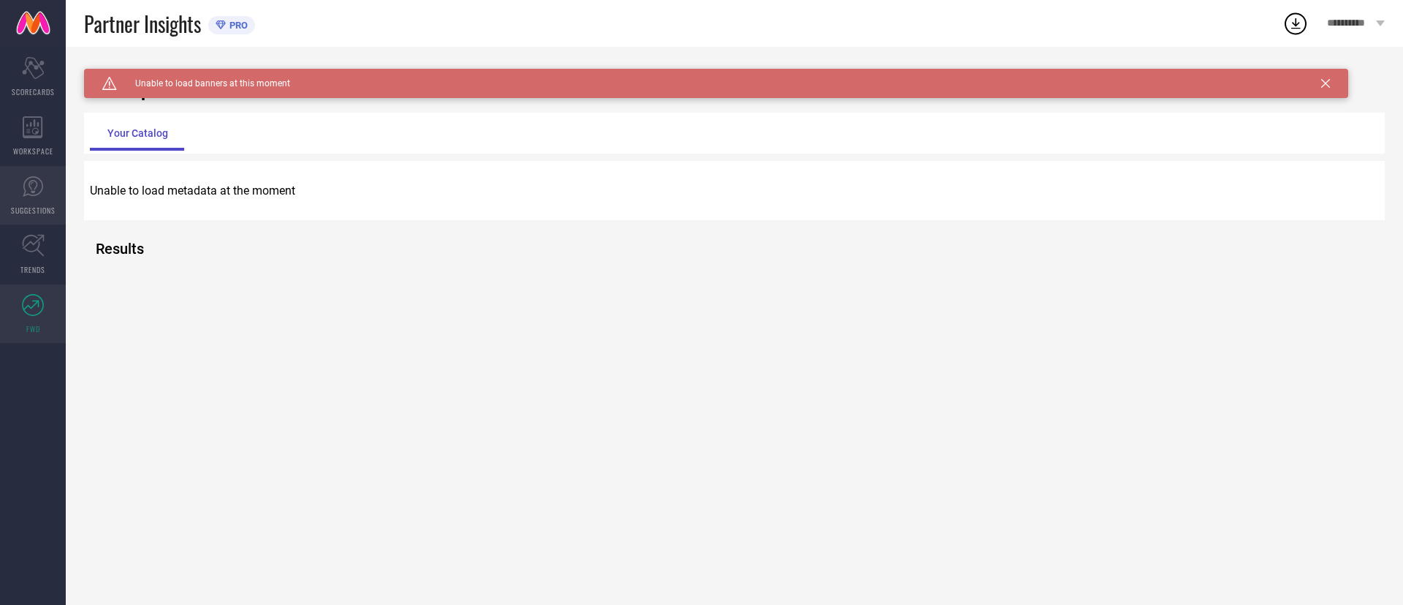
click at [26, 190] on icon at bounding box center [33, 186] width 22 height 22
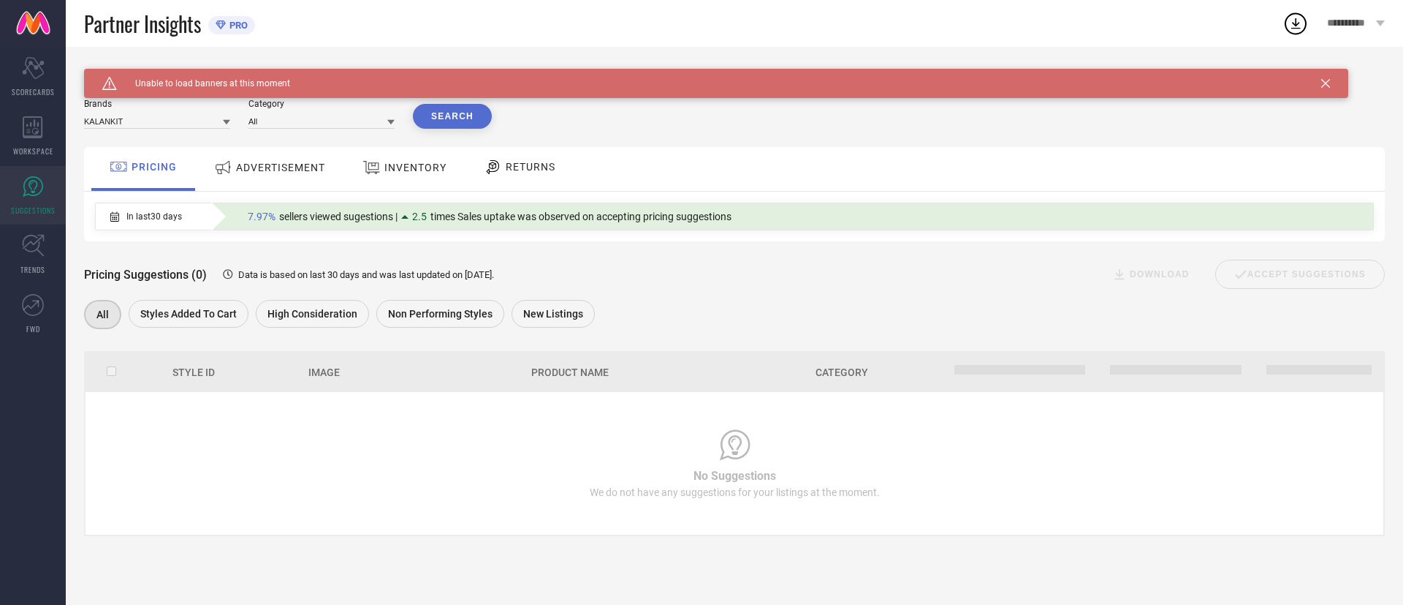
click at [296, 173] on span "ADVERTISEMENT" at bounding box center [280, 168] width 89 height 12
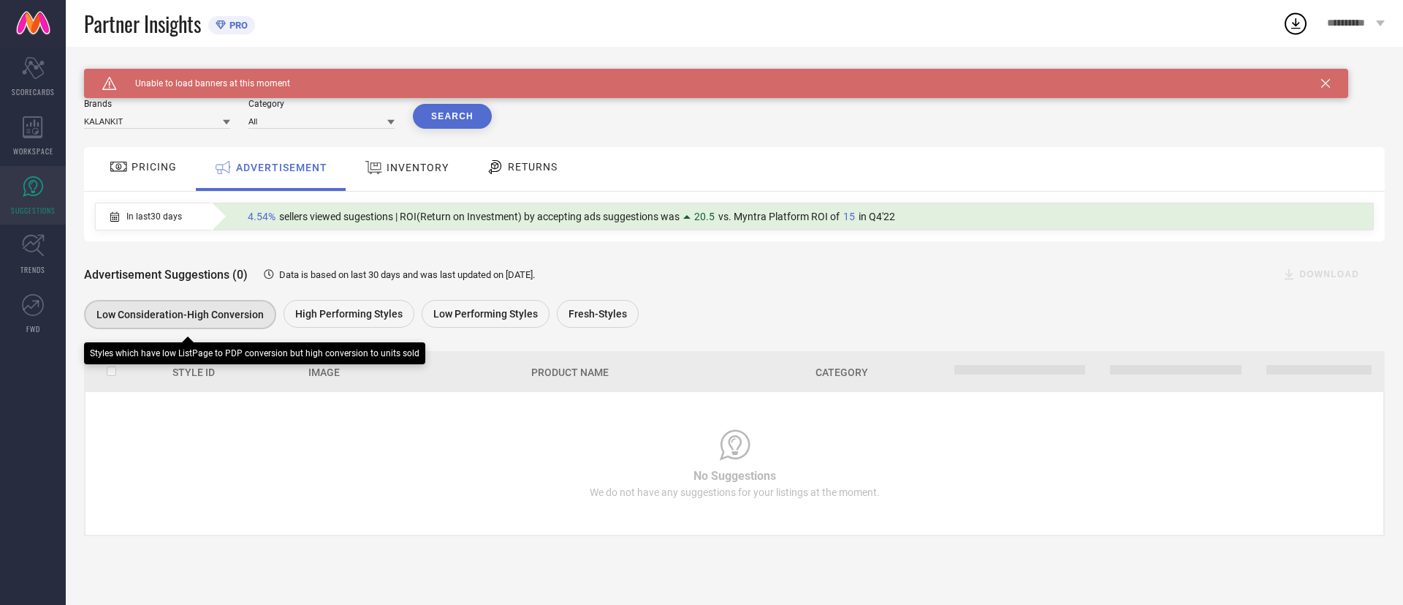
click at [211, 314] on span "Low Consideration-High Conversion" at bounding box center [179, 314] width 167 height 12
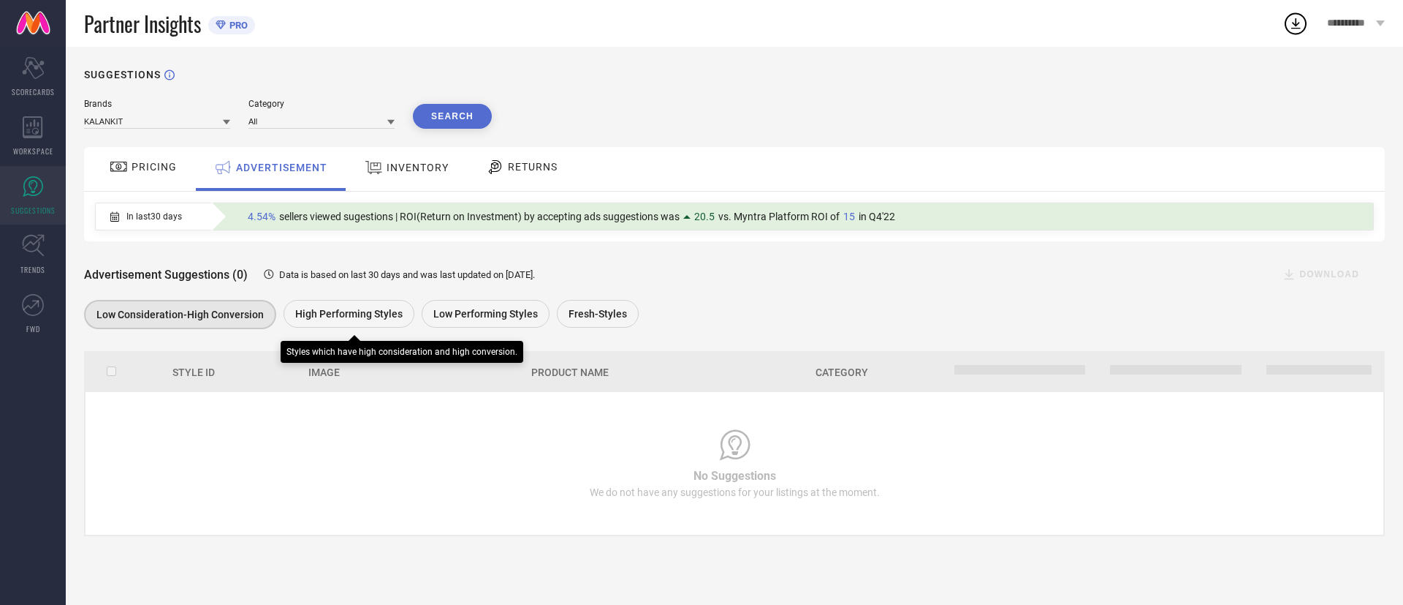
click at [321, 313] on span "High Performing Styles" at bounding box center [348, 314] width 107 height 12
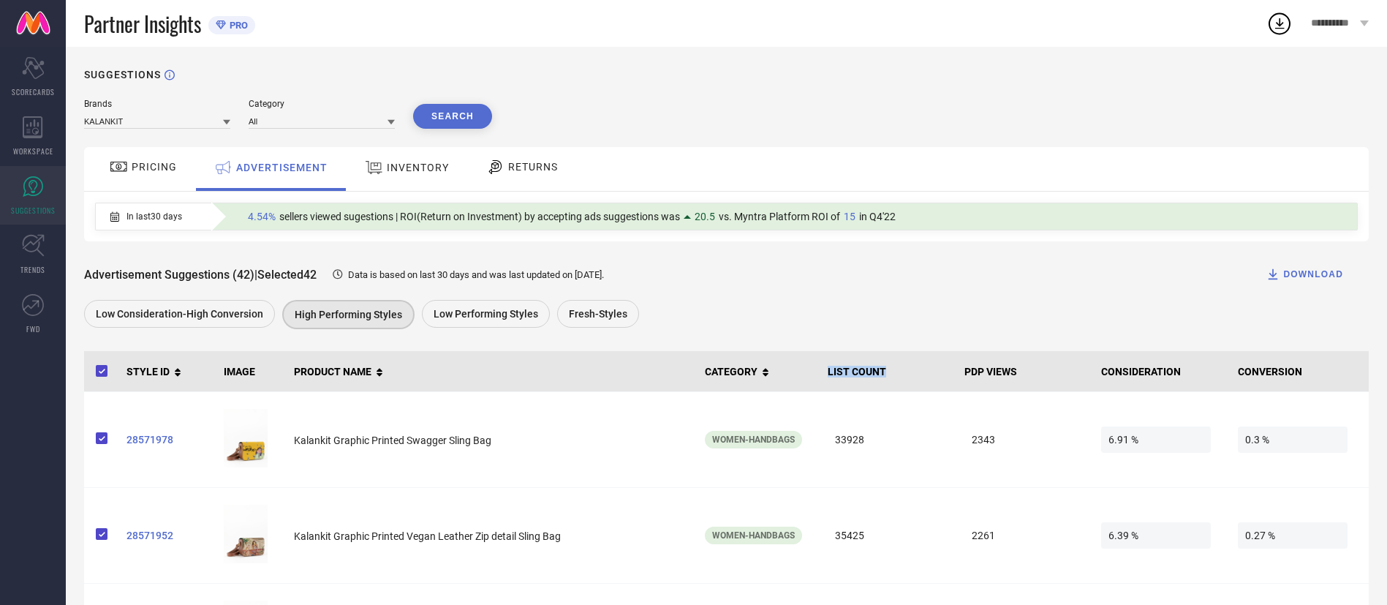
drag, startPoint x: 821, startPoint y: 375, endPoint x: 901, endPoint y: 379, distance: 79.8
click at [901, 379] on th "LIST COUNT" at bounding box center [890, 371] width 137 height 41
click at [1017, 381] on th "PDP VIEWS" at bounding box center [1026, 371] width 137 height 41
drag, startPoint x: 962, startPoint y: 371, endPoint x: 1035, endPoint y: 372, distance: 73.1
click at [1035, 372] on th "PDP VIEWS" at bounding box center [1026, 371] width 137 height 41
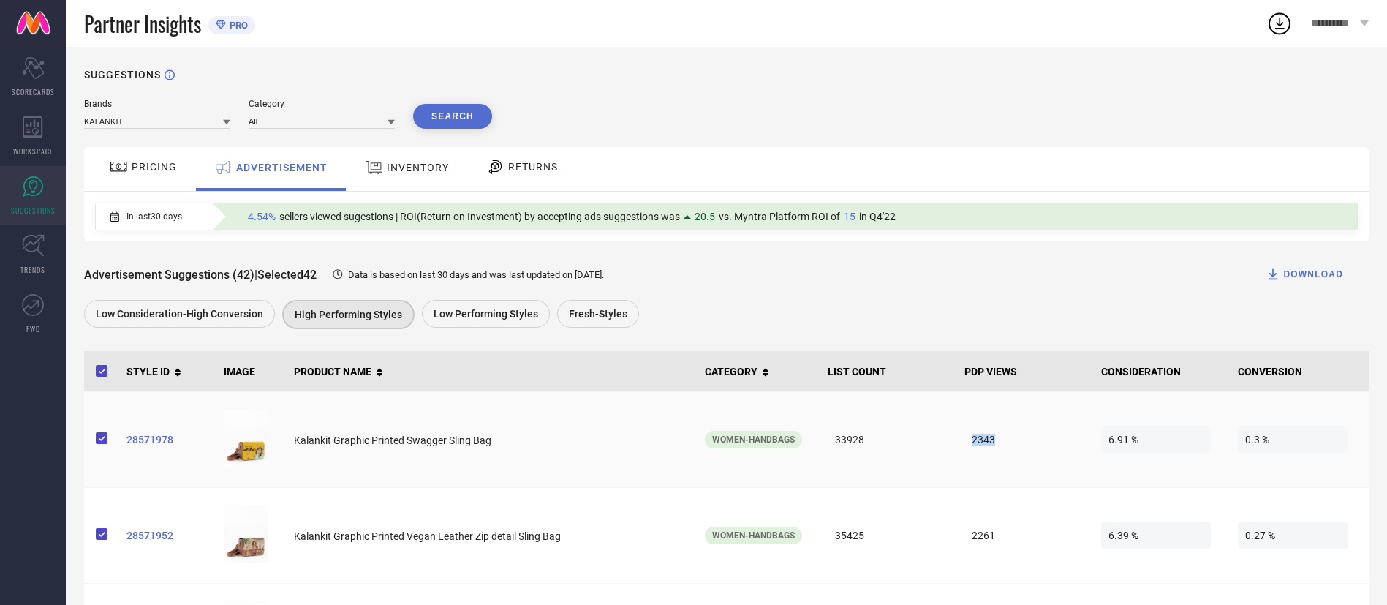
drag, startPoint x: 967, startPoint y: 436, endPoint x: 1033, endPoint y: 440, distance: 65.9
click at [1033, 440] on span "2343" at bounding box center [1019, 439] width 110 height 26
drag, startPoint x: 1102, startPoint y: 374, endPoint x: 1198, endPoint y: 373, distance: 96.5
click at [1198, 373] on th "CONSIDERATION" at bounding box center [1163, 371] width 137 height 41
drag, startPoint x: 1259, startPoint y: 376, endPoint x: 1291, endPoint y: 428, distance: 60.1
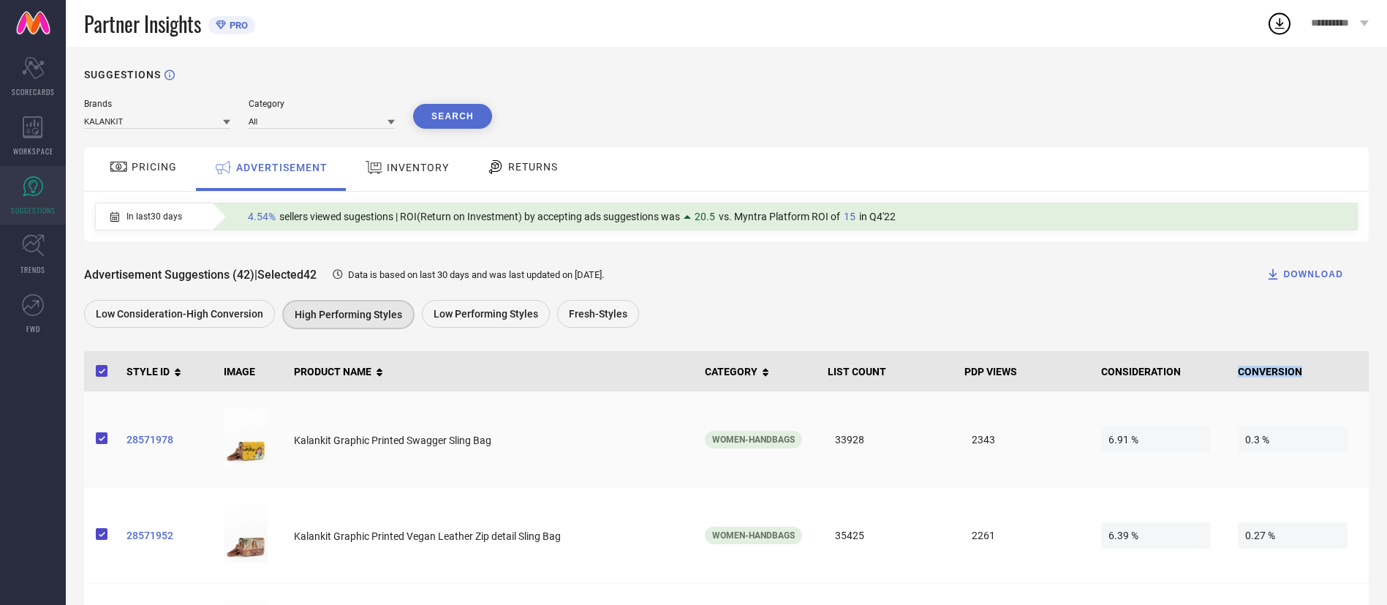
click at [1313, 389] on th "CONVERSION" at bounding box center [1300, 371] width 137 height 41
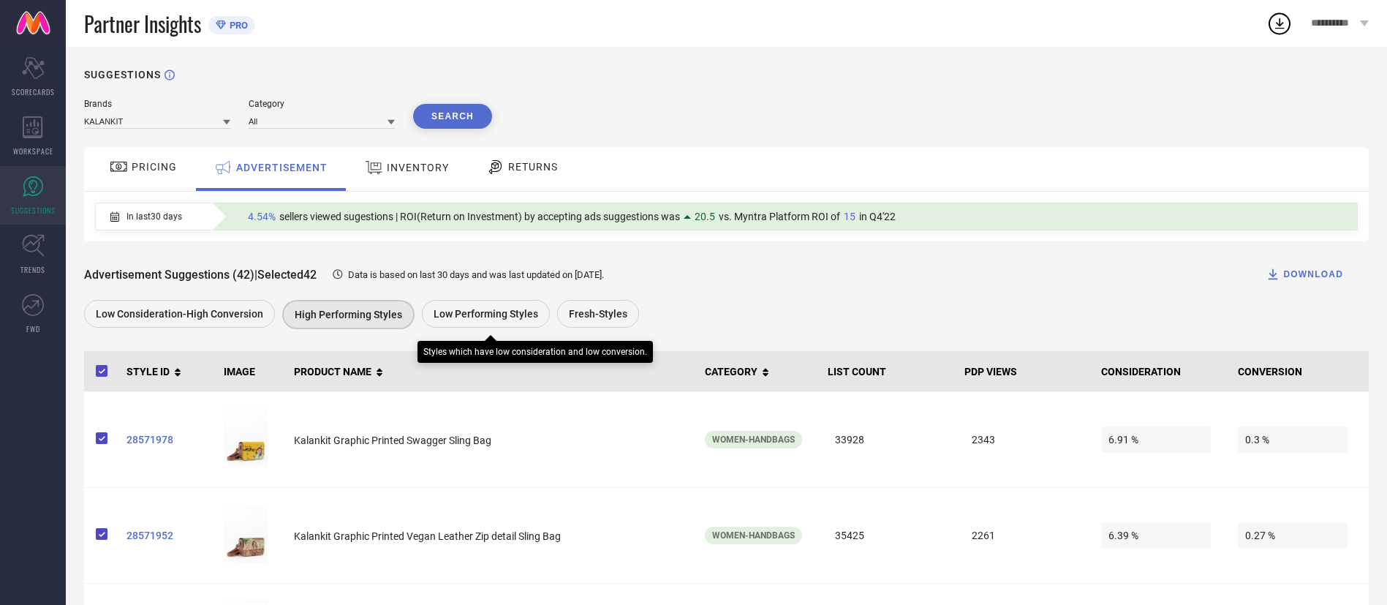
click at [433, 316] on span "Low Performing Styles" at bounding box center [485, 314] width 105 height 12
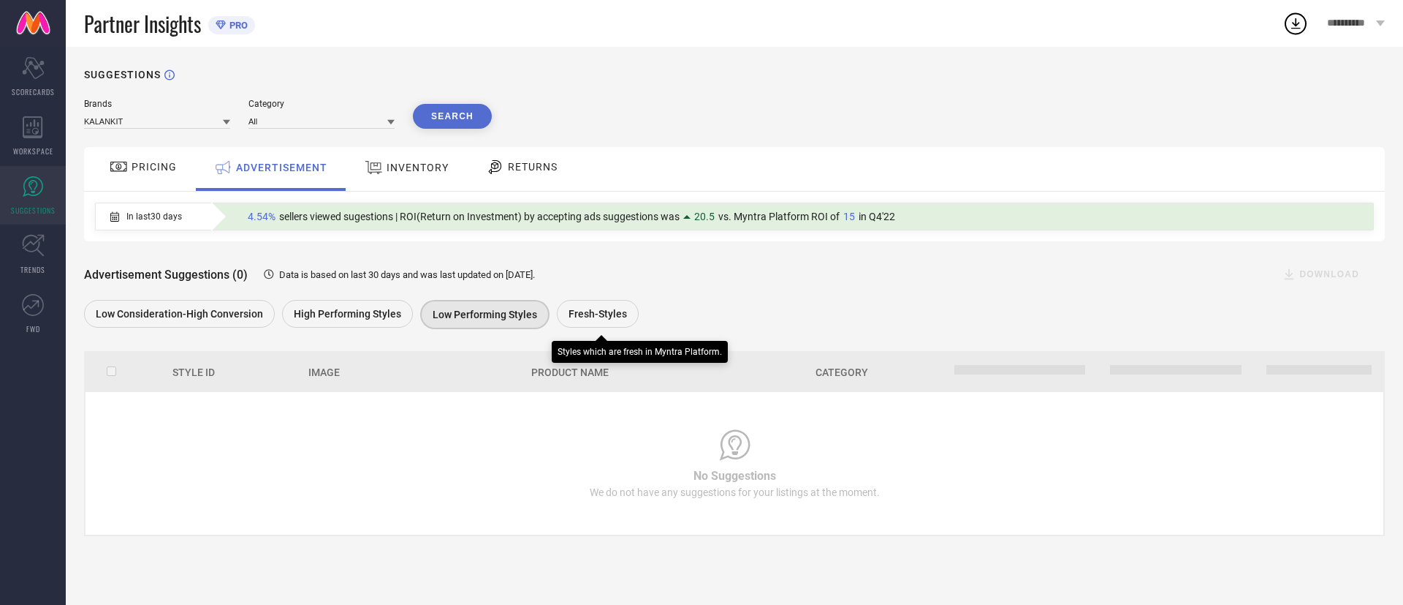
click at [603, 319] on span "Fresh-Styles" at bounding box center [598, 314] width 58 height 12
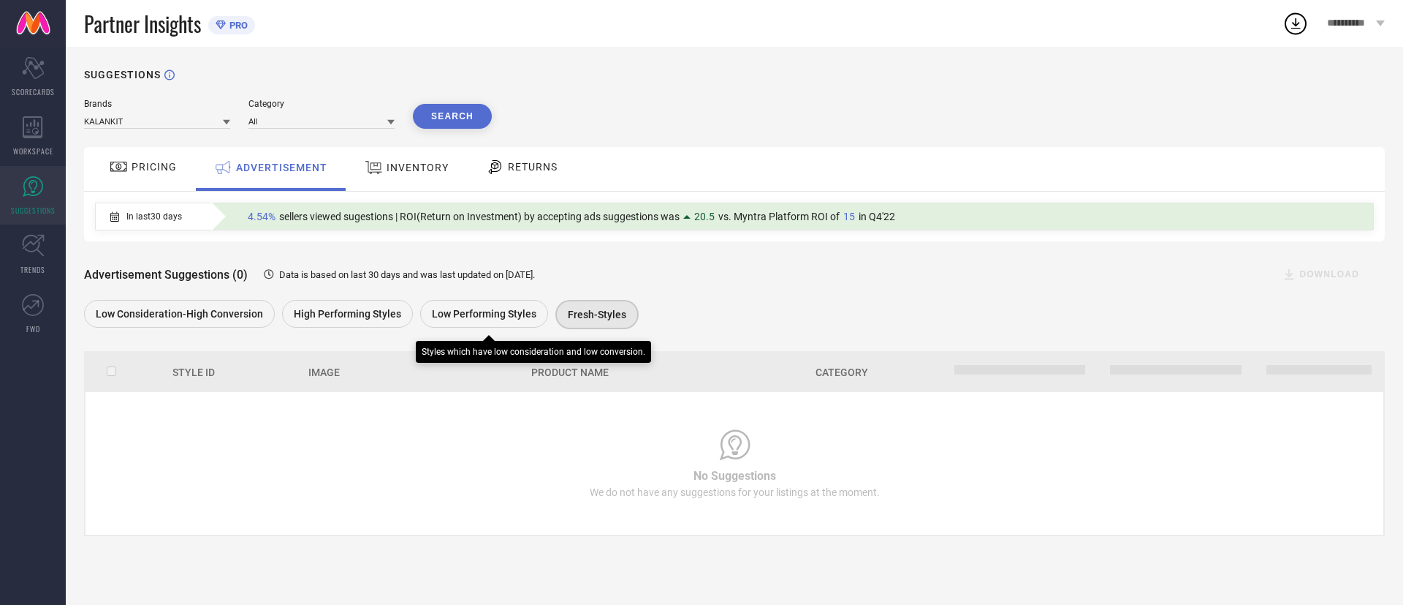
click at [489, 310] on span "Low Performing Styles" at bounding box center [484, 314] width 105 height 12
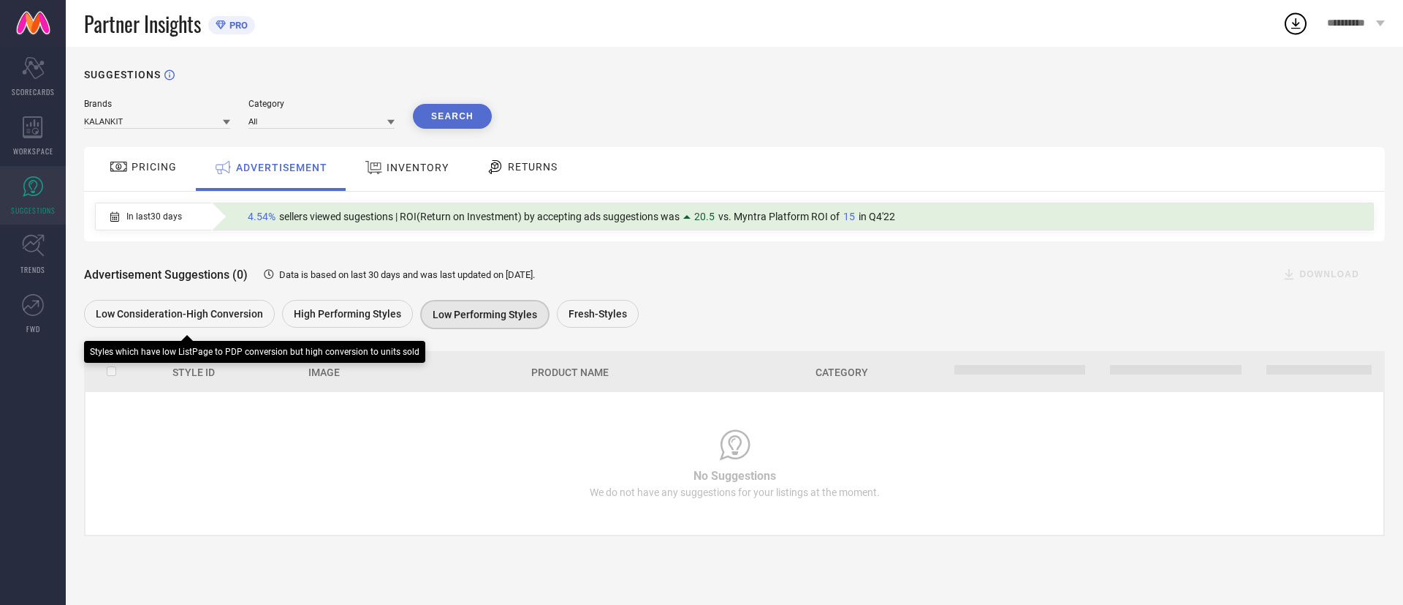
click at [199, 316] on span "Low Consideration-High Conversion" at bounding box center [179, 314] width 167 height 12
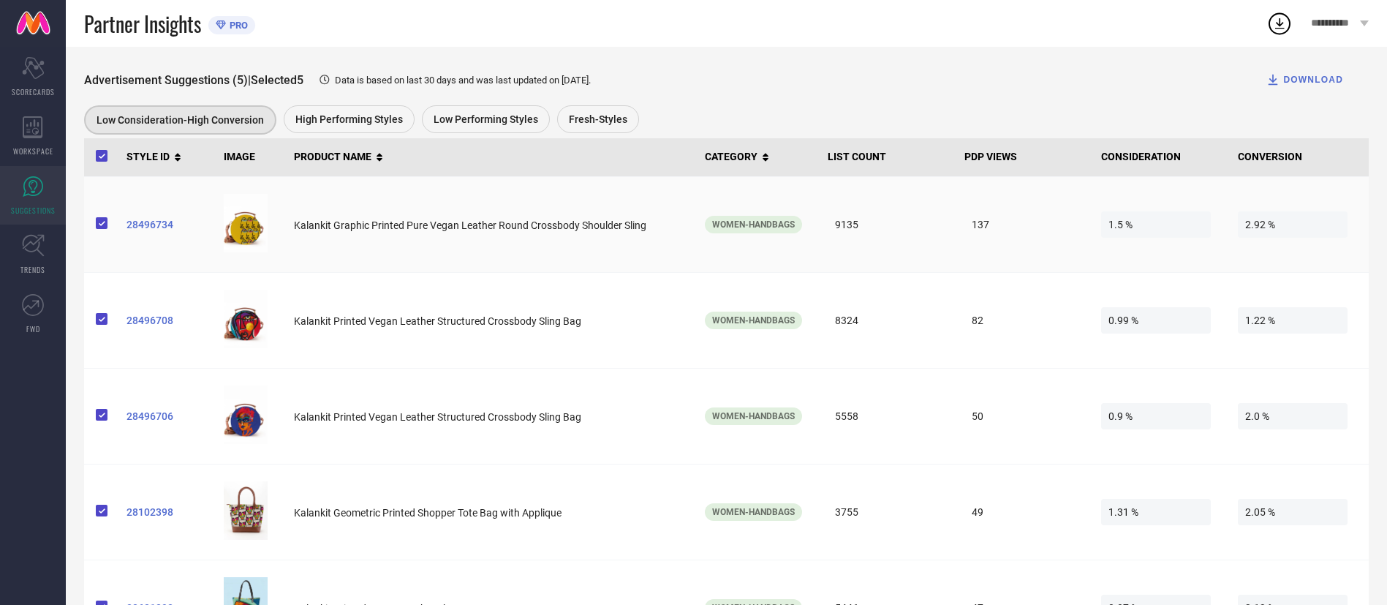
scroll to position [219, 0]
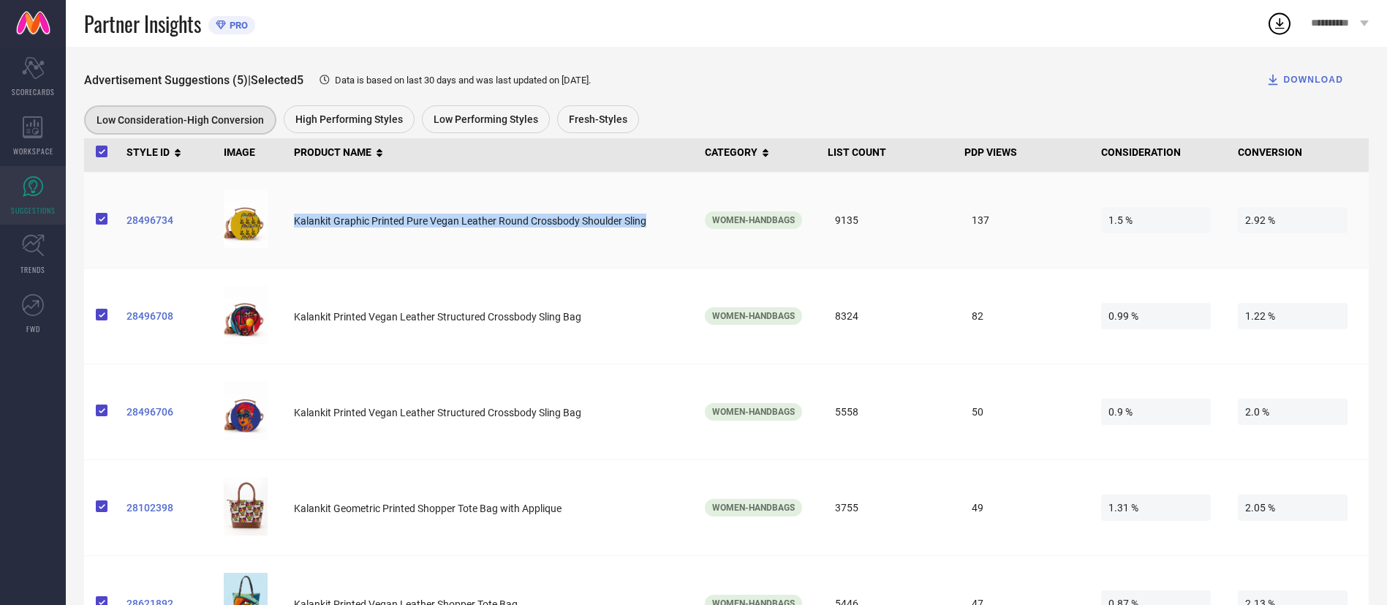
drag, startPoint x: 293, startPoint y: 218, endPoint x: 689, endPoint y: 218, distance: 396.2
click at [689, 218] on td "Kalankit Graphic Printed Pure Vegan Leather Round Crossbody Shoulder Sling" at bounding box center [493, 221] width 410 height 96
click at [527, 265] on td "Kalankit Graphic Printed Pure Vegan Leather Round Crossbody Shoulder Sling" at bounding box center [493, 221] width 410 height 96
click at [401, 255] on td "Kalankit Graphic Printed Pure Vegan Leather Round Crossbody Shoulder Sling" at bounding box center [493, 221] width 410 height 96
drag, startPoint x: 953, startPoint y: 219, endPoint x: 1066, endPoint y: 234, distance: 114.2
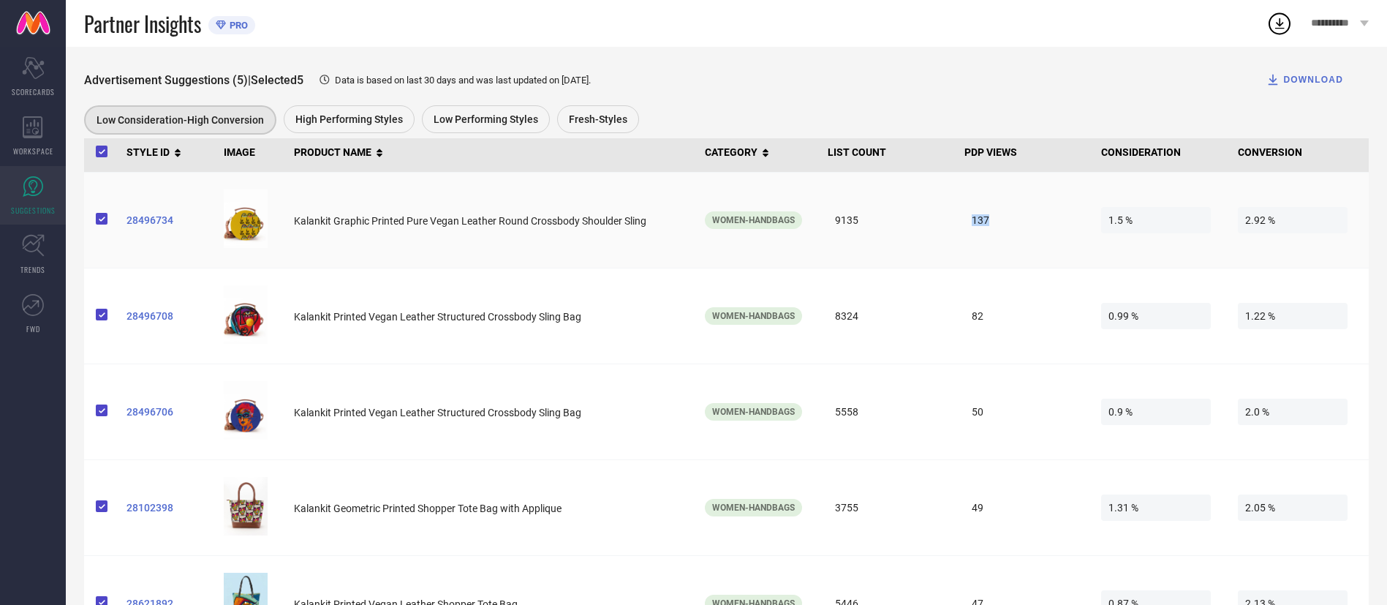
click at [1072, 224] on tr "28496734 Kalankit Graphic Printed Pure Vegan Leather Round Crossbody Shoulder S…" at bounding box center [726, 221] width 1284 height 96
click at [1030, 312] on span "82" at bounding box center [1019, 316] width 110 height 26
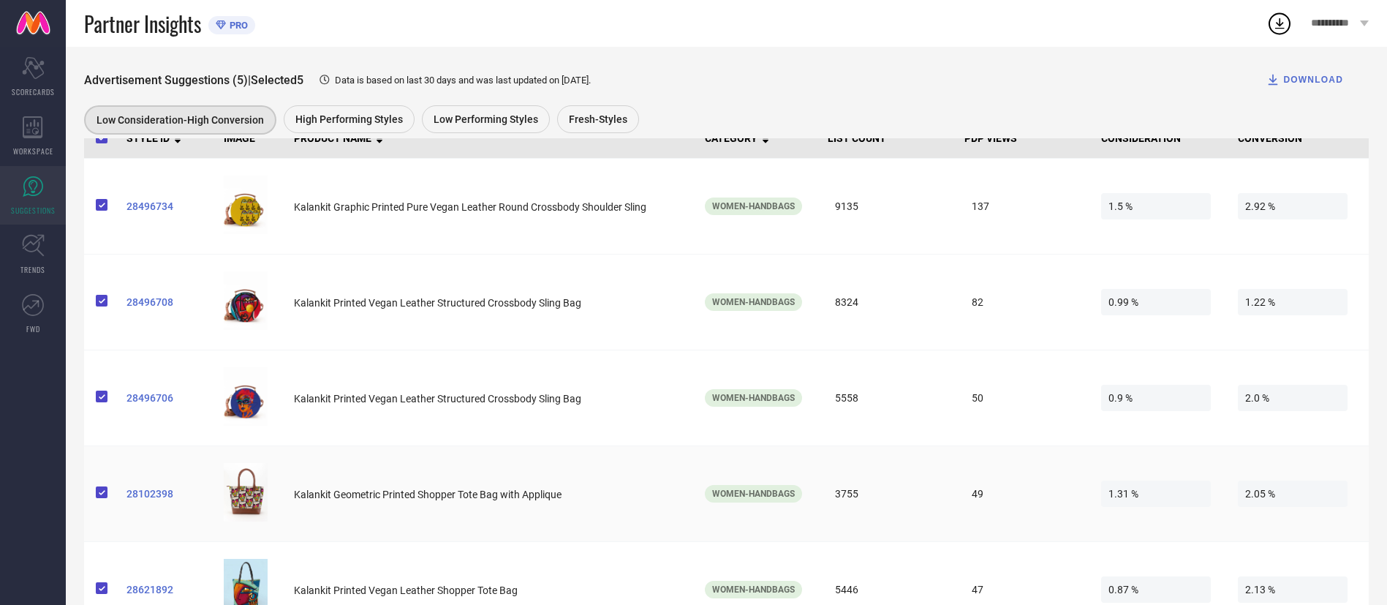
scroll to position [291, 0]
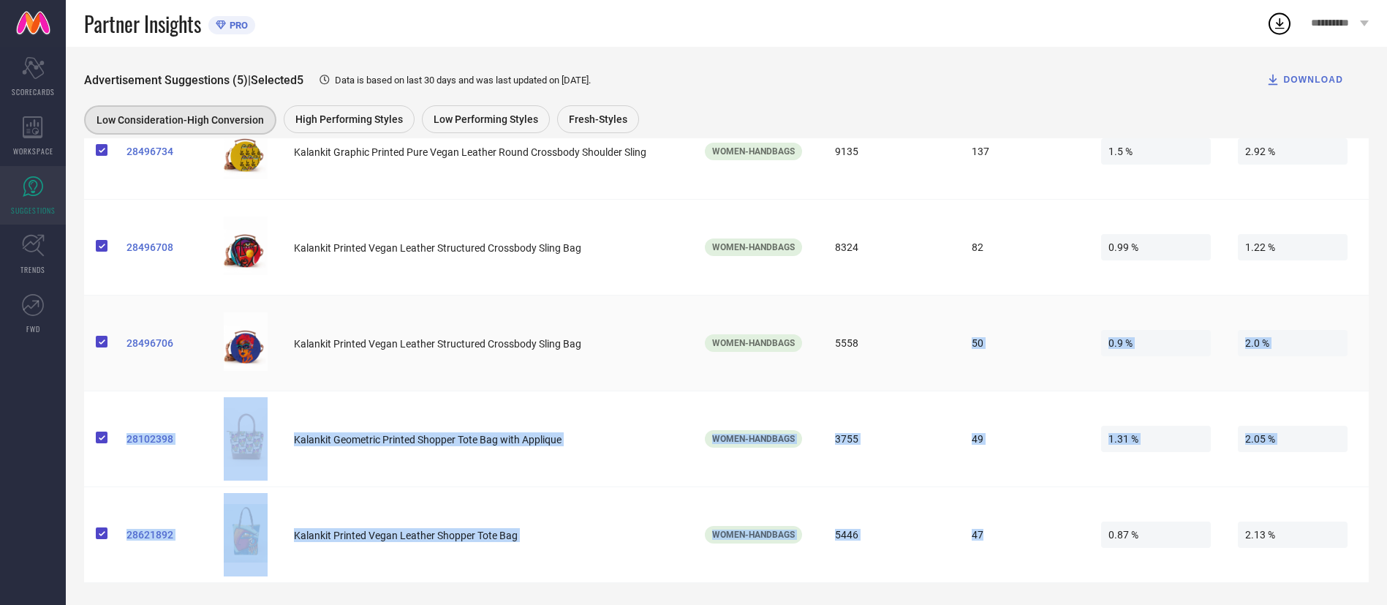
drag, startPoint x: 996, startPoint y: 536, endPoint x: 969, endPoint y: 316, distance: 221.7
click at [969, 316] on tbody "28496734 Kalankit Graphic Printed Pure Vegan Leather Round Crossbody Shoulder S…" at bounding box center [726, 343] width 1284 height 479
click at [960, 312] on td "50" at bounding box center [1026, 343] width 137 height 96
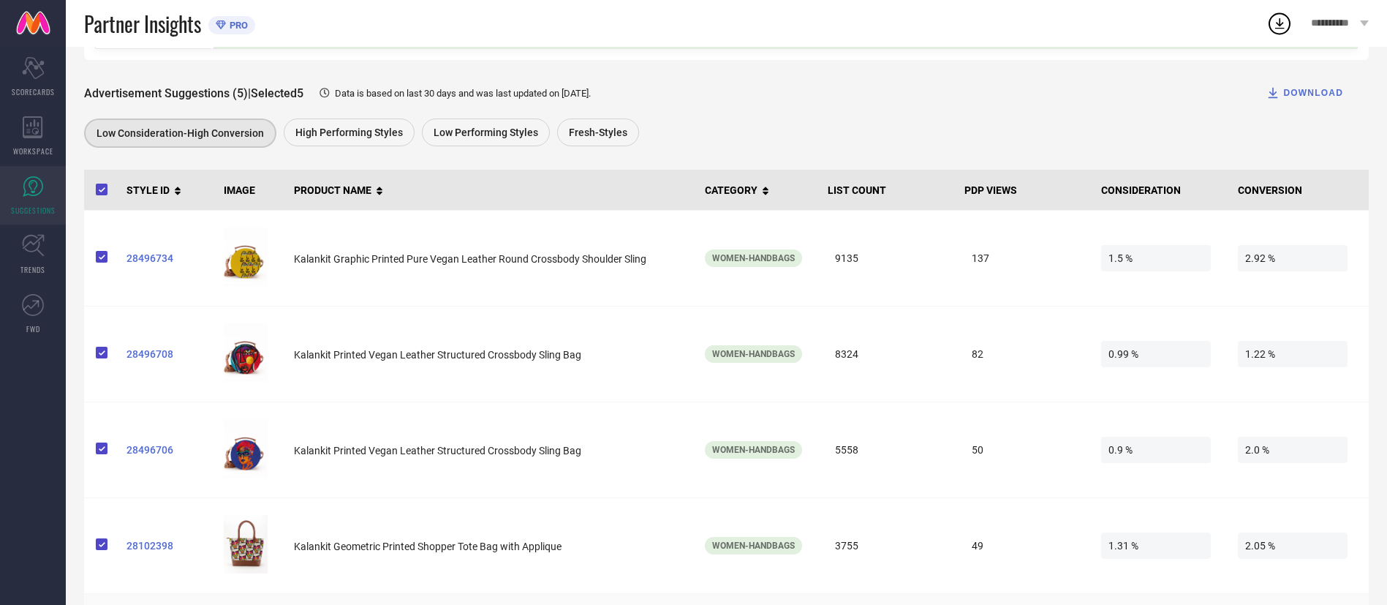
scroll to position [72, 0]
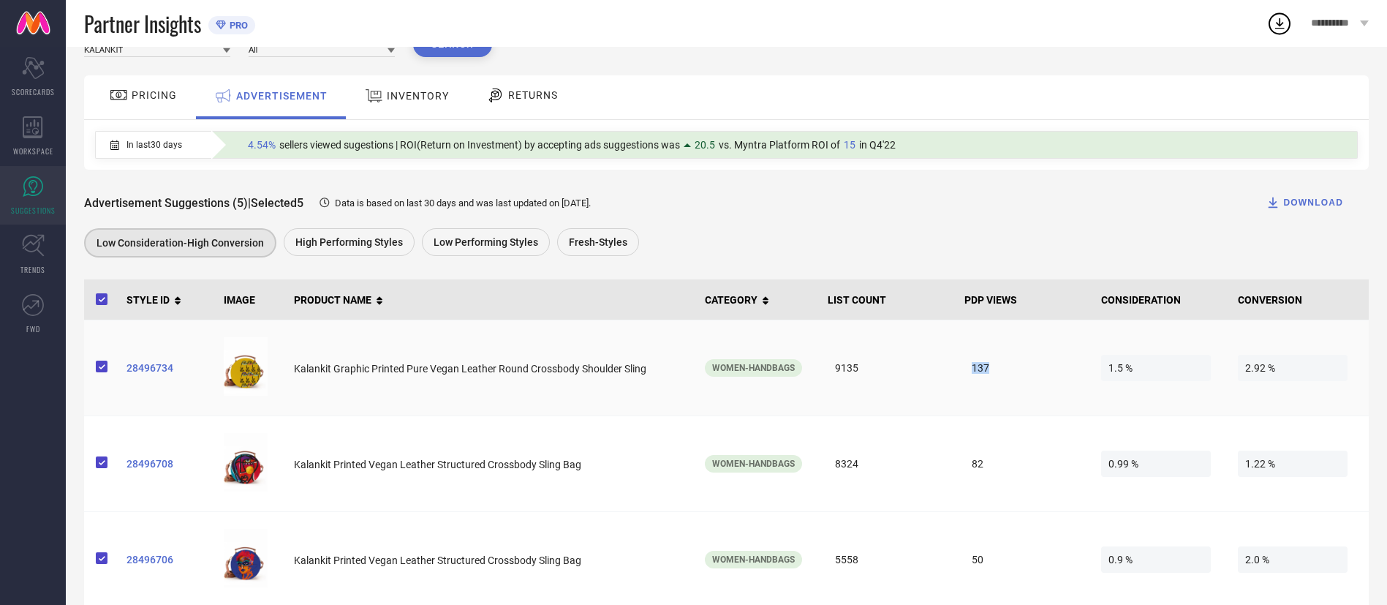
drag, startPoint x: 966, startPoint y: 374, endPoint x: 1015, endPoint y: 363, distance: 50.7
click at [1015, 363] on span "137" at bounding box center [1019, 368] width 110 height 26
click at [1015, 365] on span "137" at bounding box center [1019, 368] width 110 height 26
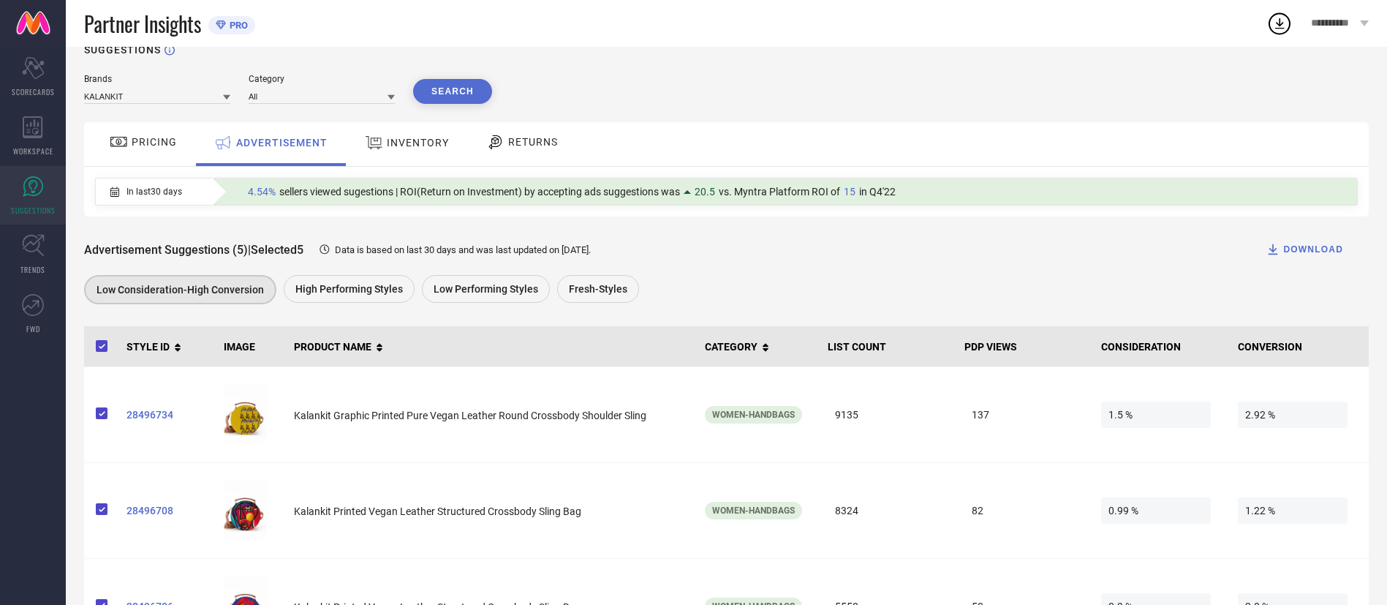
scroll to position [0, 0]
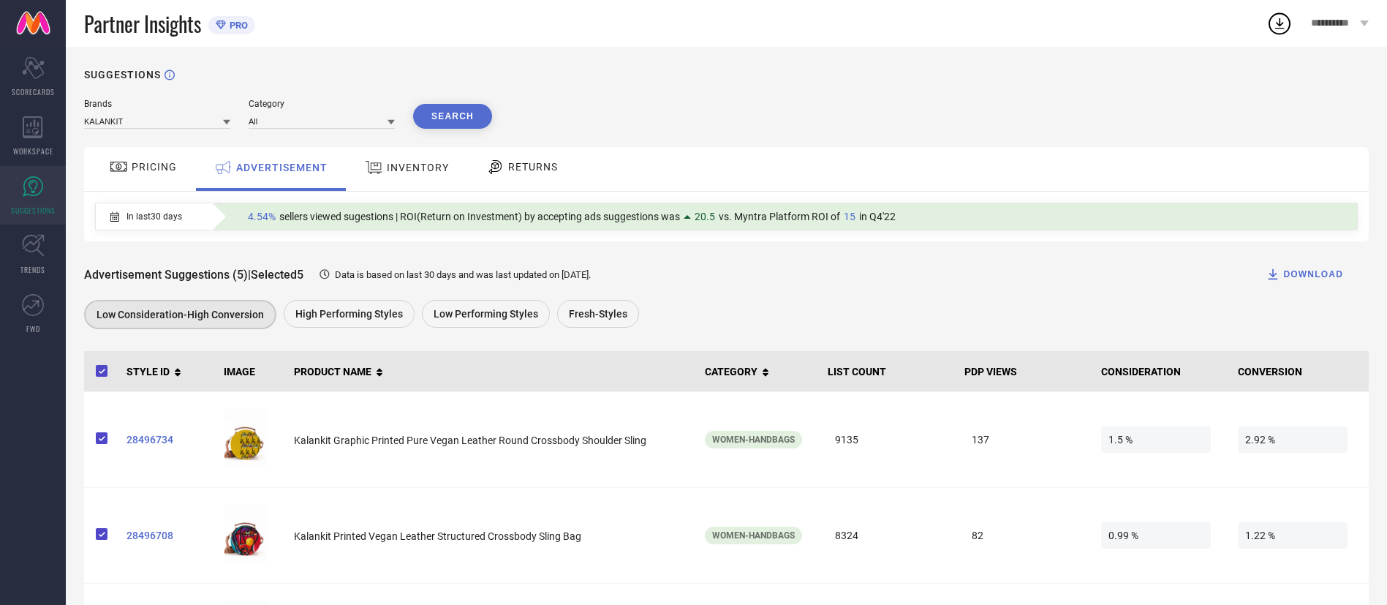
click at [146, 167] on span "PRICING" at bounding box center [154, 167] width 45 height 12
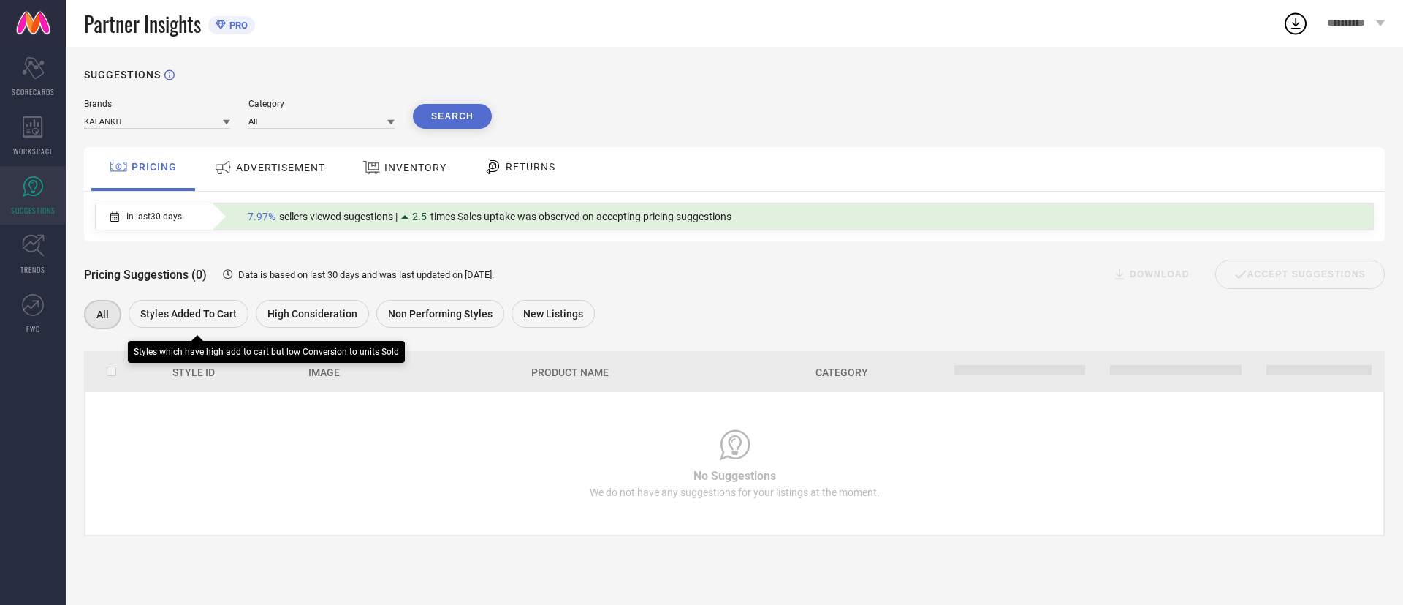
click at [198, 312] on span "Styles Added To Cart" at bounding box center [188, 314] width 96 height 12
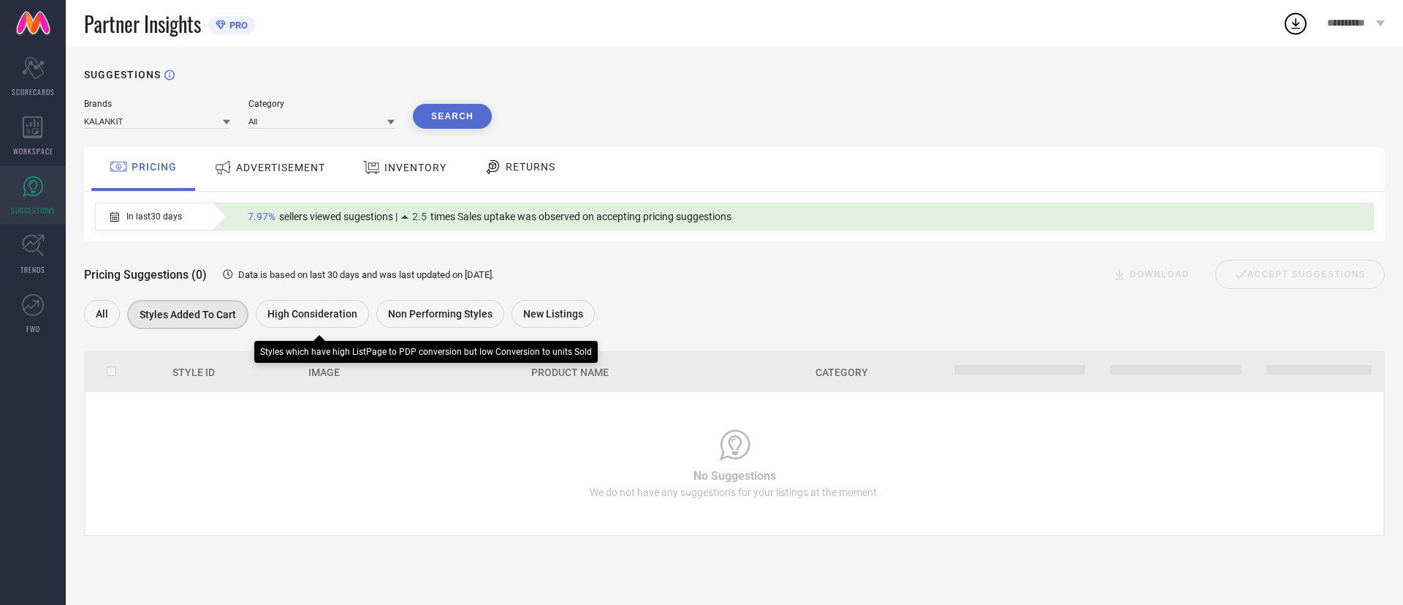
click at [318, 314] on span "High Consideration" at bounding box center [313, 314] width 90 height 12
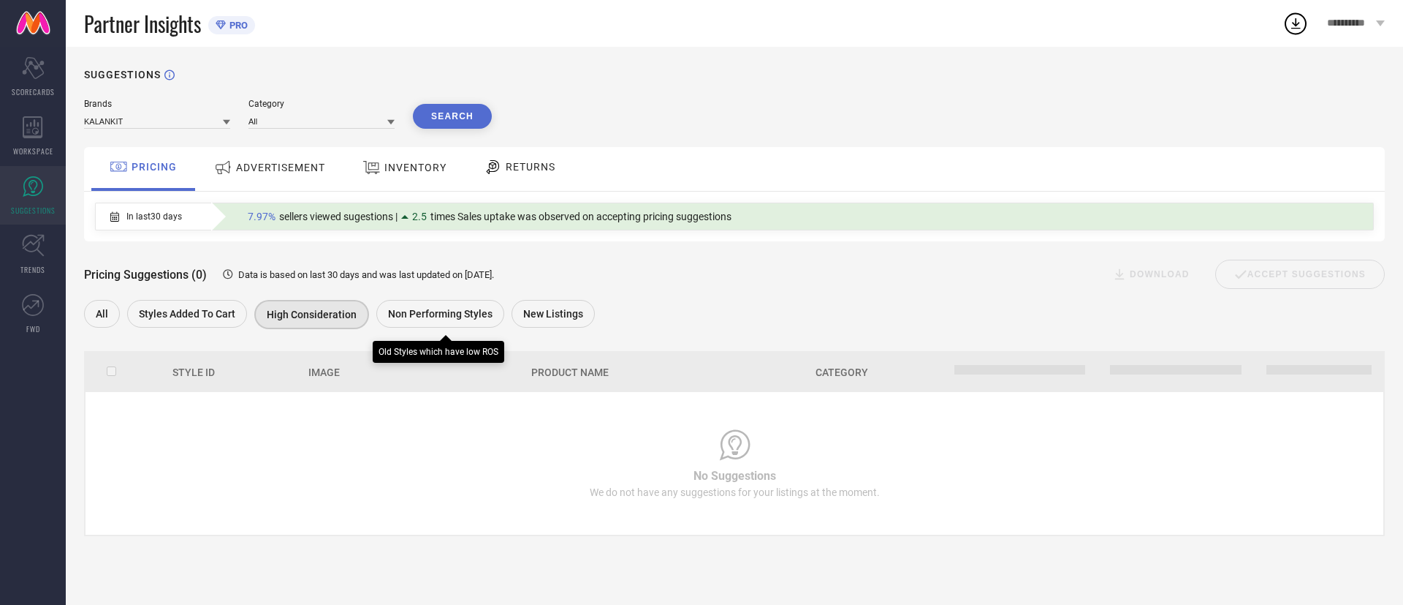
click at [455, 318] on span "Non Performing Styles" at bounding box center [440, 314] width 105 height 12
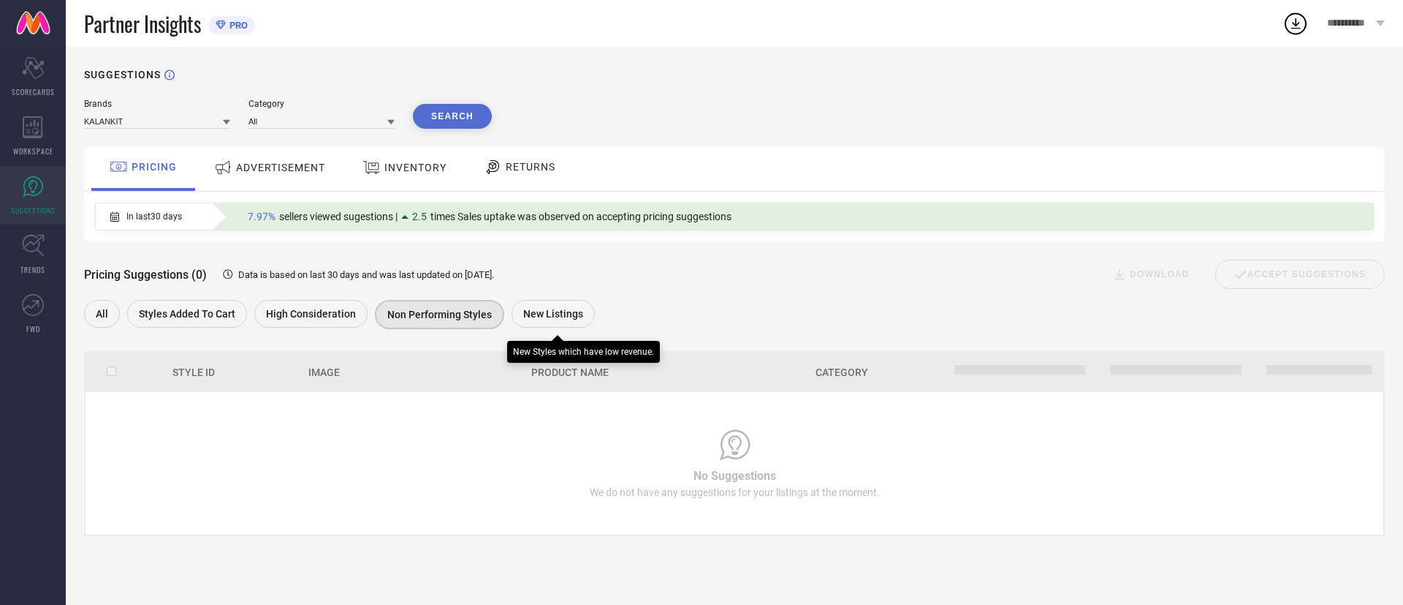
click at [545, 317] on span "New Listings" at bounding box center [553, 314] width 60 height 12
click at [420, 164] on span "INVENTORY" at bounding box center [415, 168] width 62 height 12
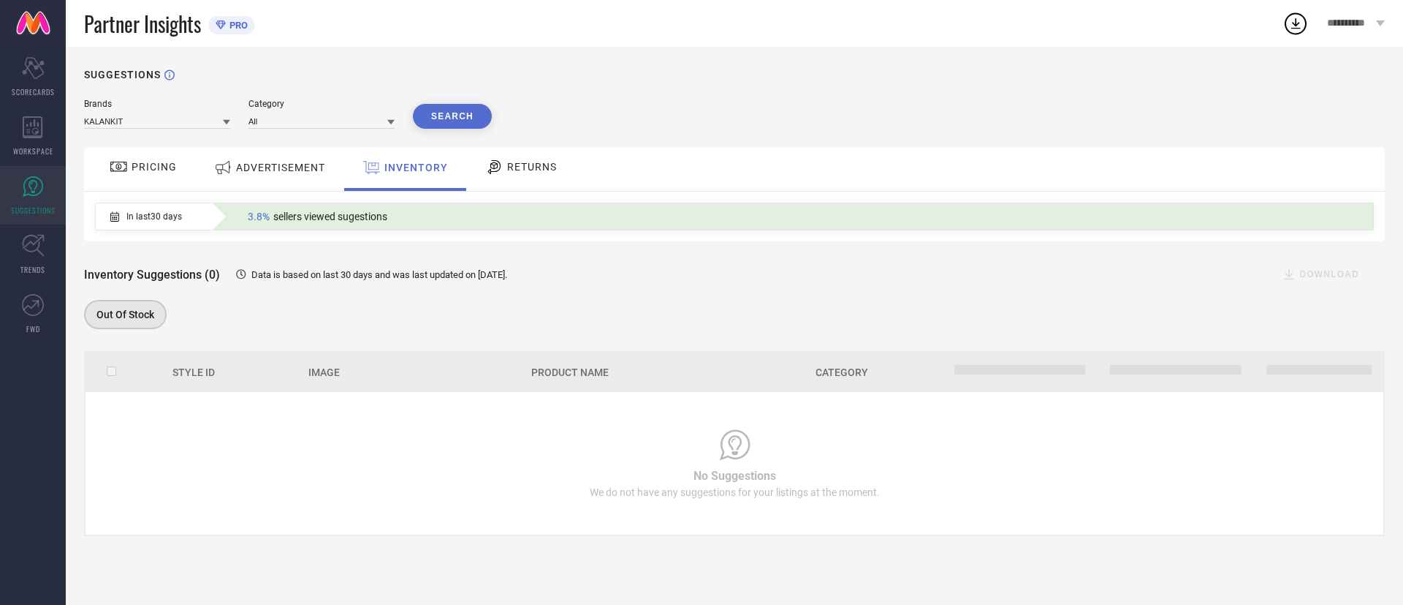
click at [520, 163] on span "RETURNS" at bounding box center [532, 167] width 50 height 12
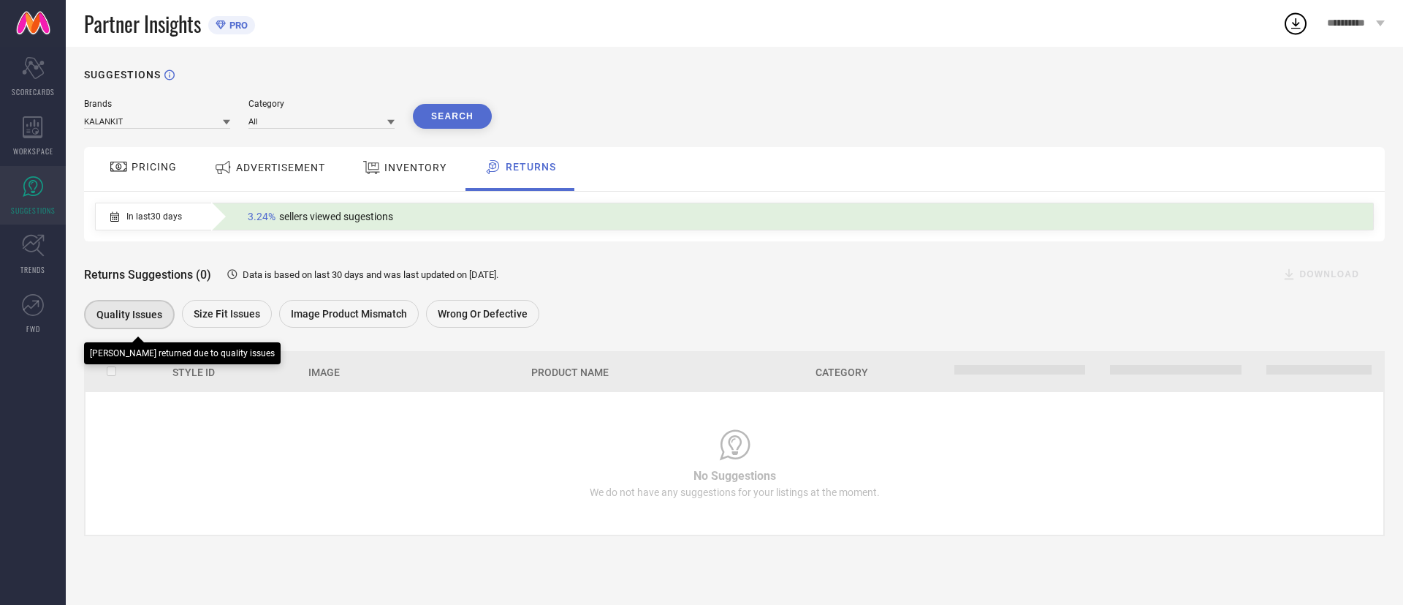
click at [158, 312] on span "Quality issues" at bounding box center [129, 314] width 66 height 12
click at [244, 312] on span "Size fit issues" at bounding box center [227, 314] width 67 height 12
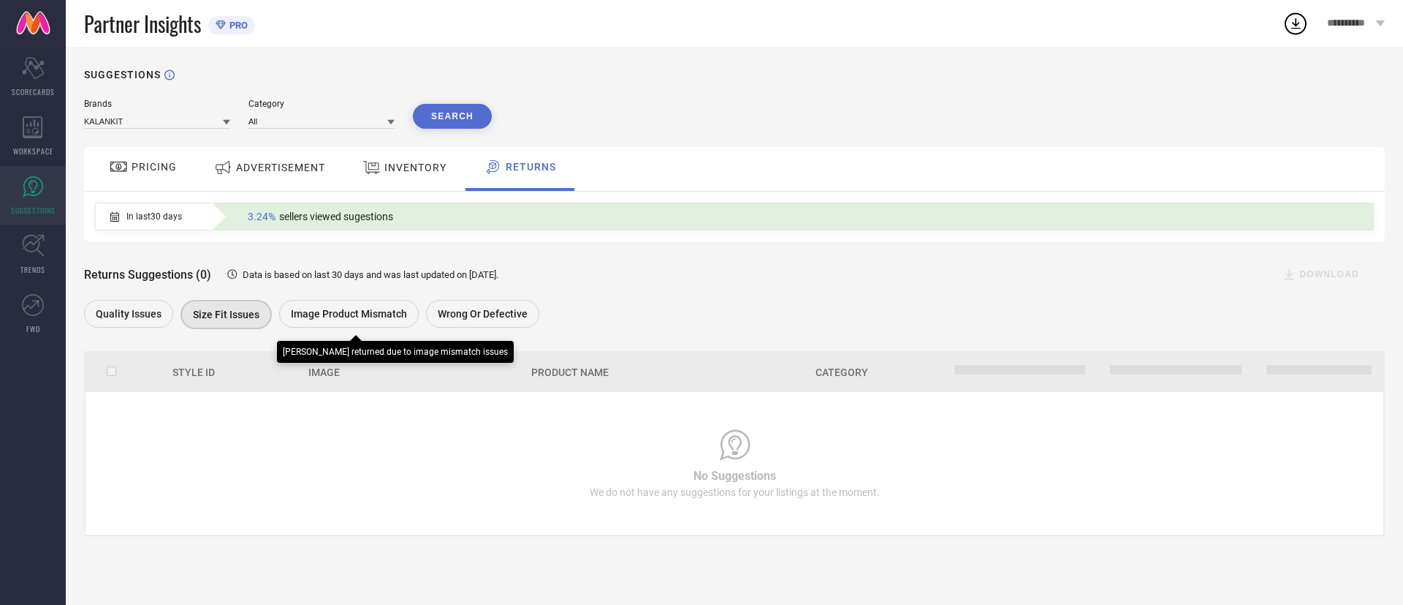
click at [314, 308] on div "Image product mismatch" at bounding box center [349, 314] width 140 height 28
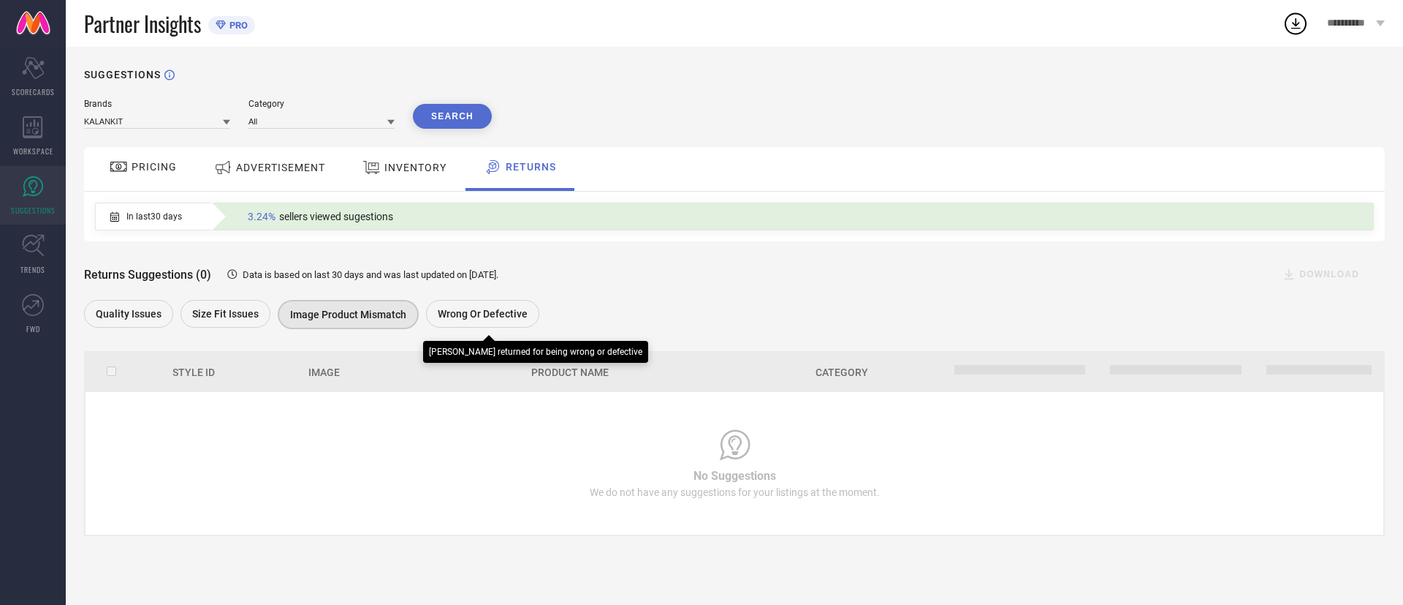
click at [507, 319] on span "Wrong or Defective" at bounding box center [483, 314] width 90 height 12
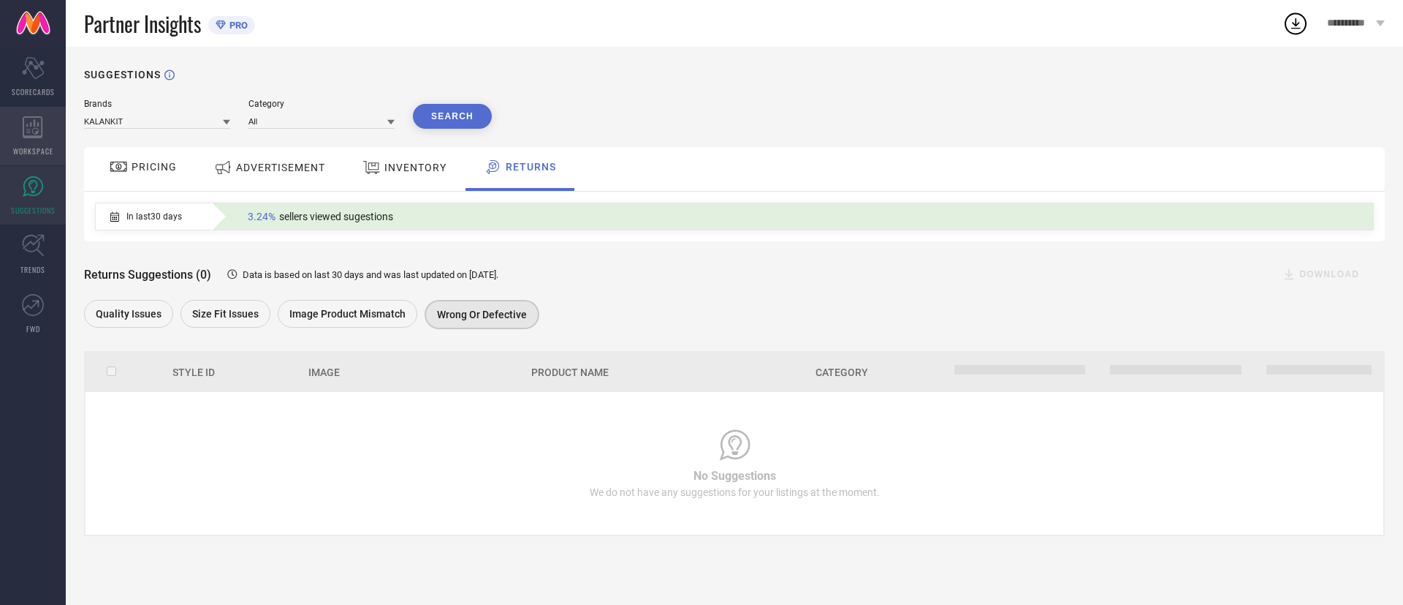
click at [49, 115] on div "WORKSPACE" at bounding box center [33, 136] width 66 height 58
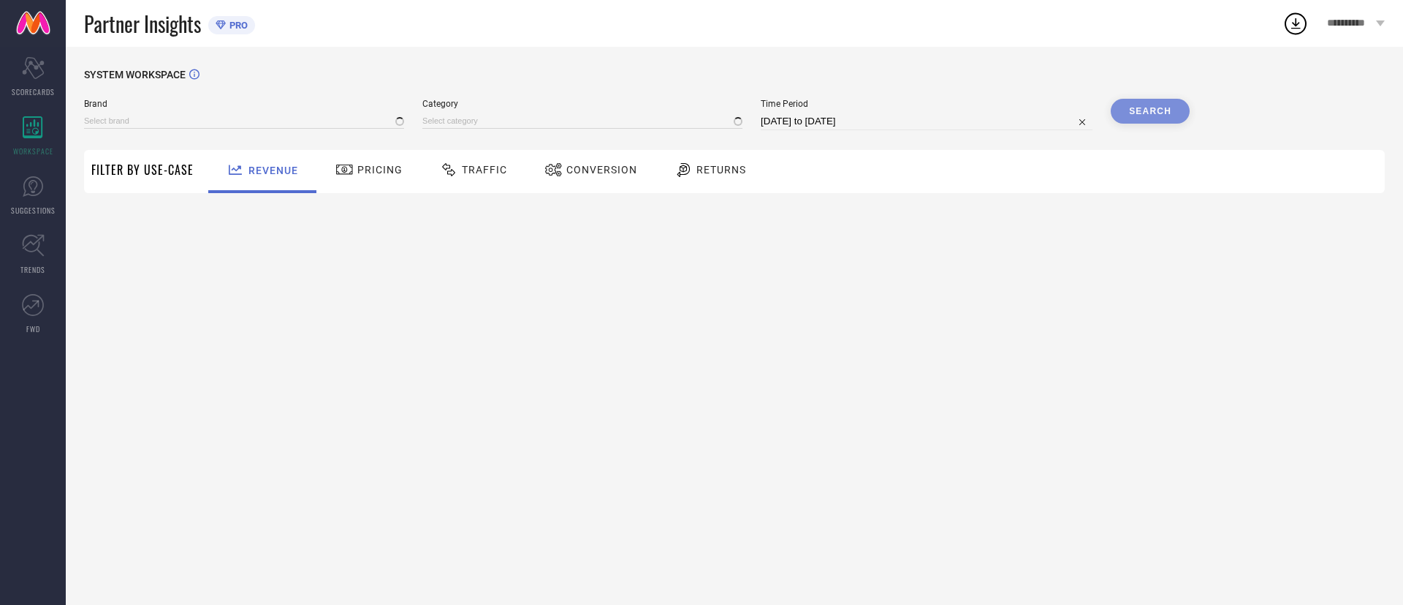
type input "KALANKIT"
type input "All"
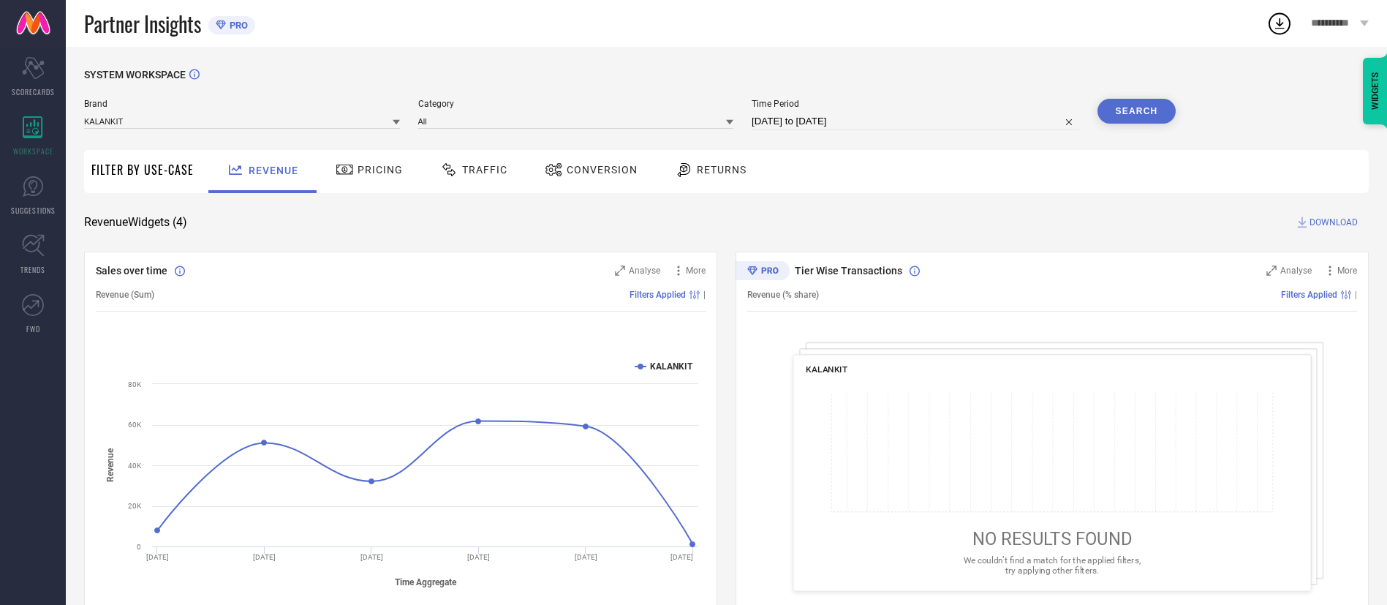
click at [467, 170] on span "Traffic" at bounding box center [484, 170] width 45 height 12
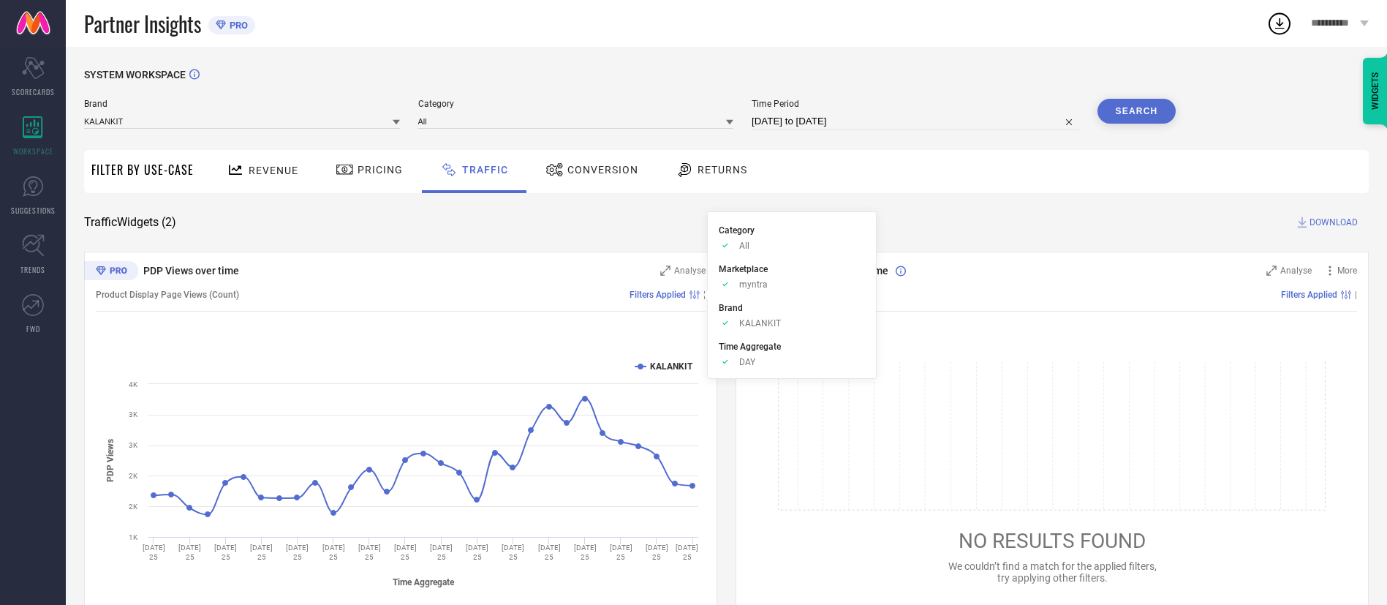
scroll to position [35, 0]
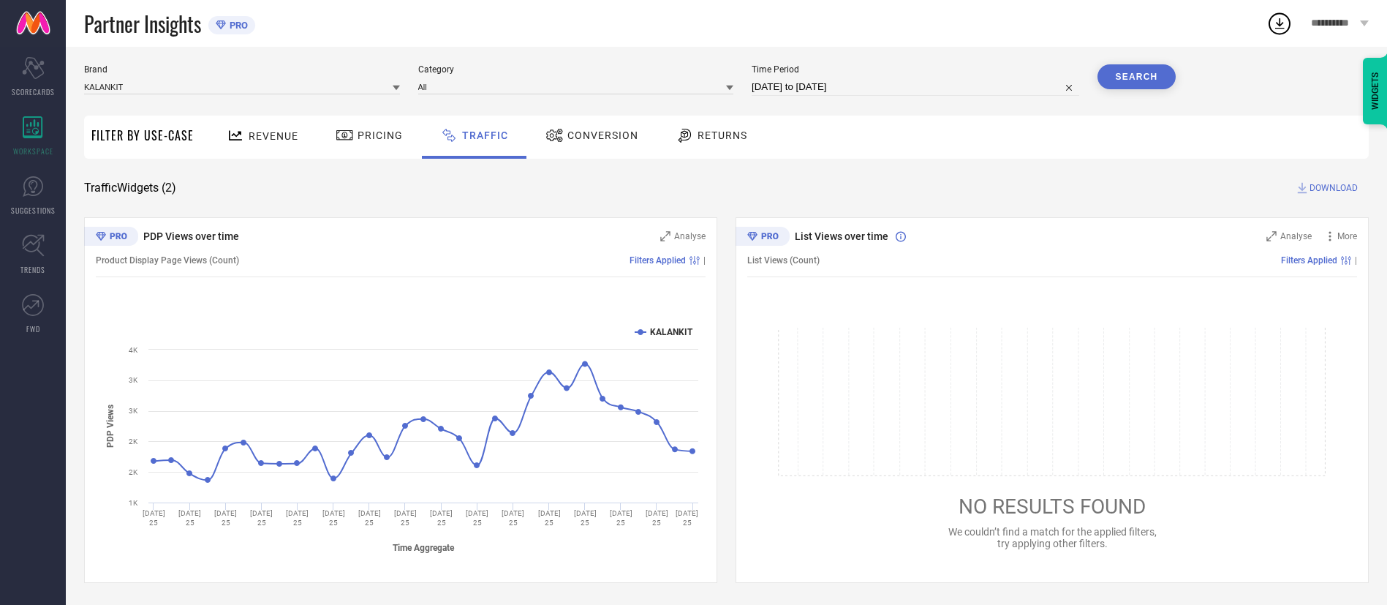
click at [588, 124] on div "Conversion" at bounding box center [592, 135] width 100 height 25
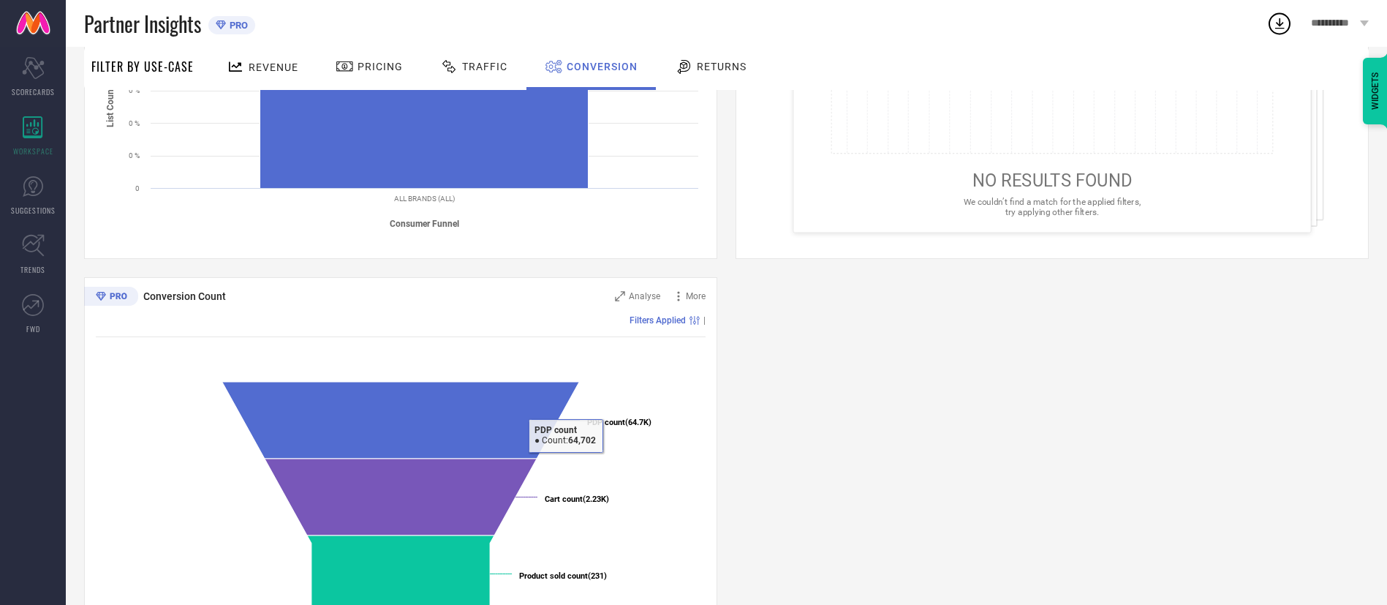
scroll to position [419, 0]
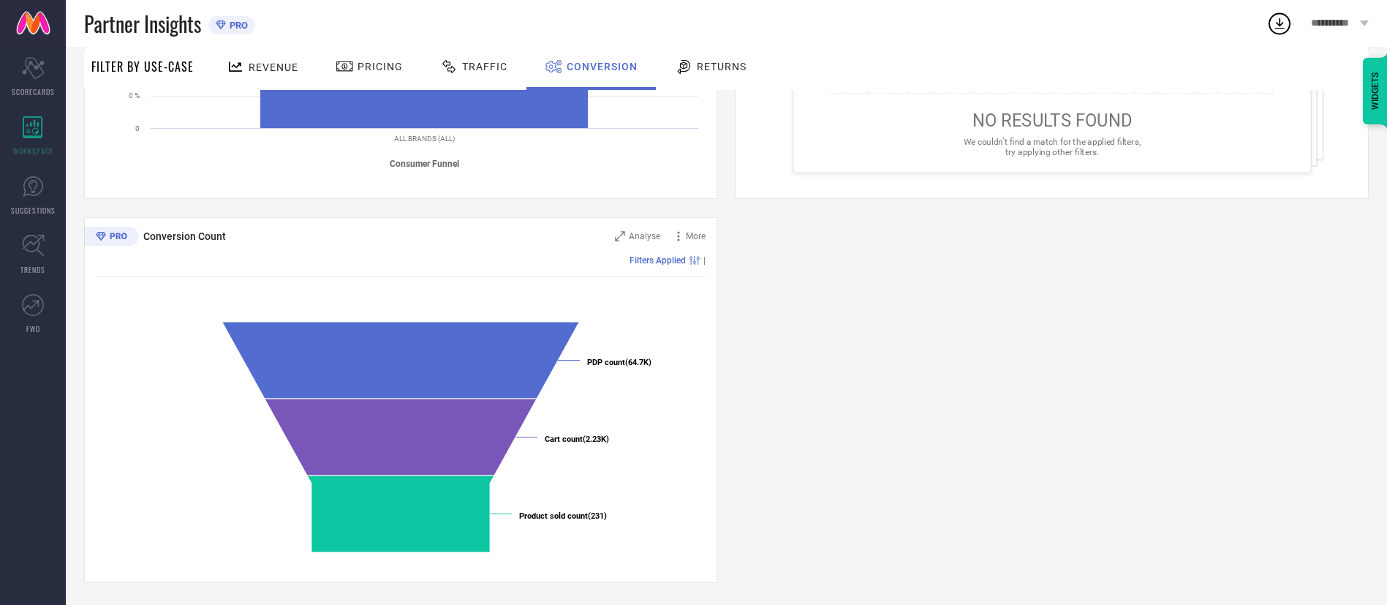
drag, startPoint x: 588, startPoint y: 542, endPoint x: 564, endPoint y: 549, distance: 25.0
click at [567, 553] on rect at bounding box center [401, 438] width 610 height 249
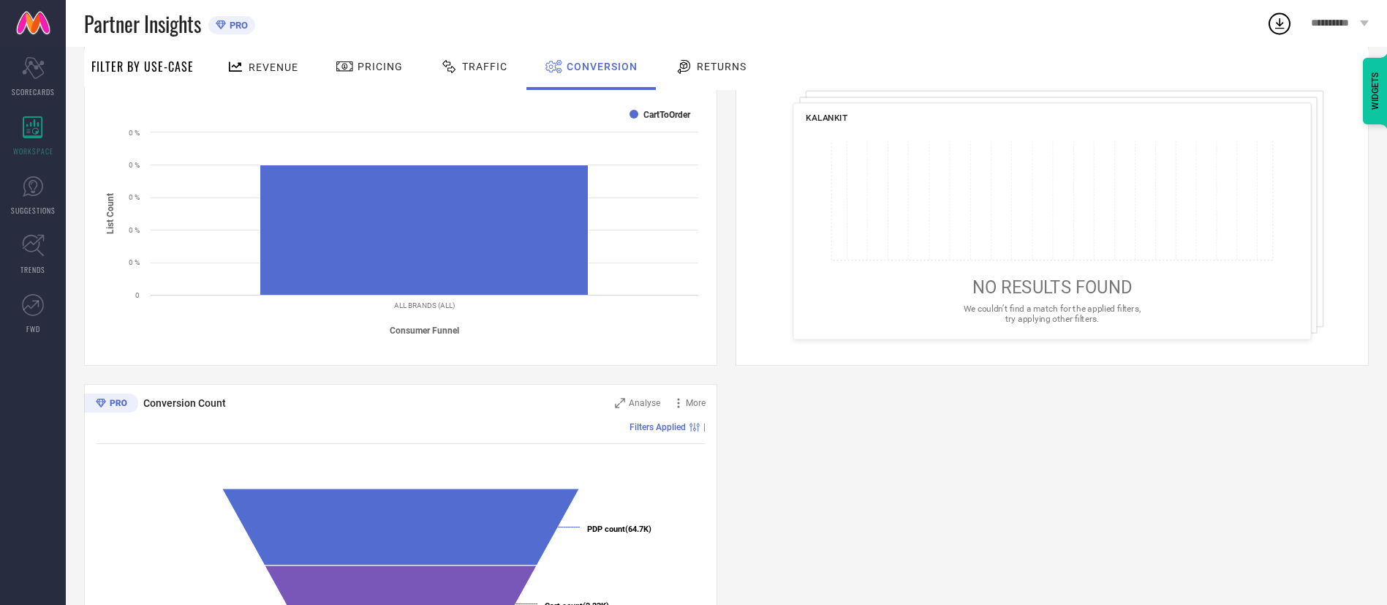
scroll to position [0, 0]
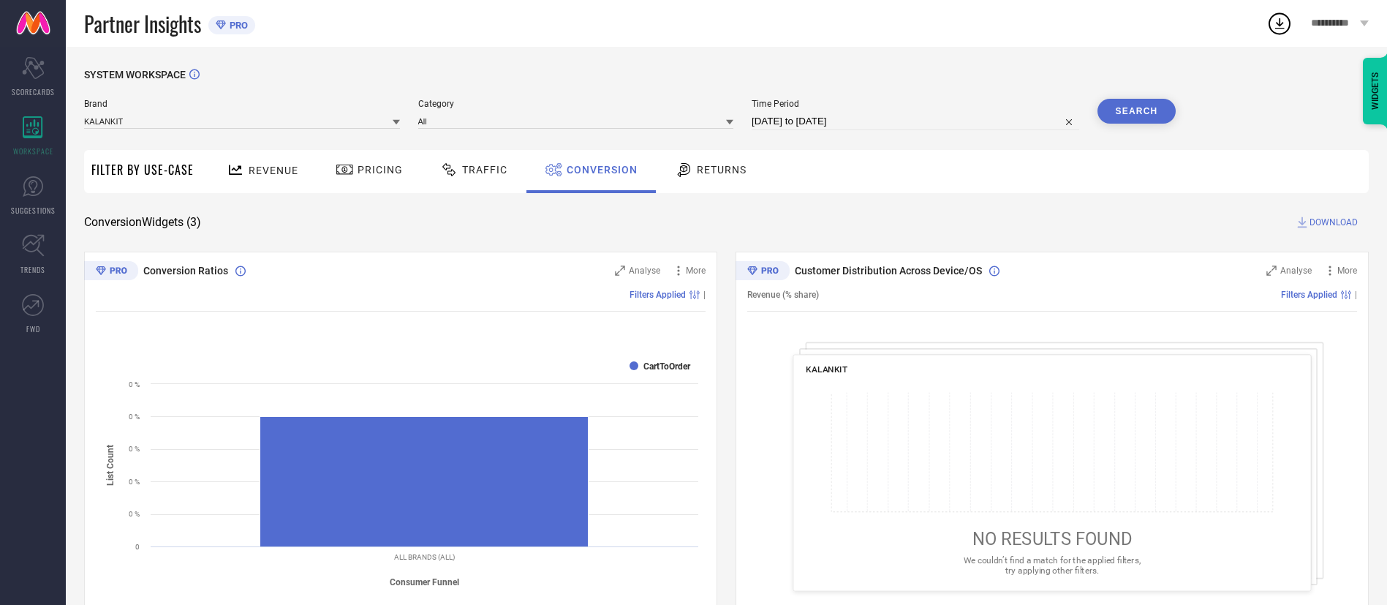
click at [724, 170] on span "Returns" at bounding box center [722, 170] width 50 height 12
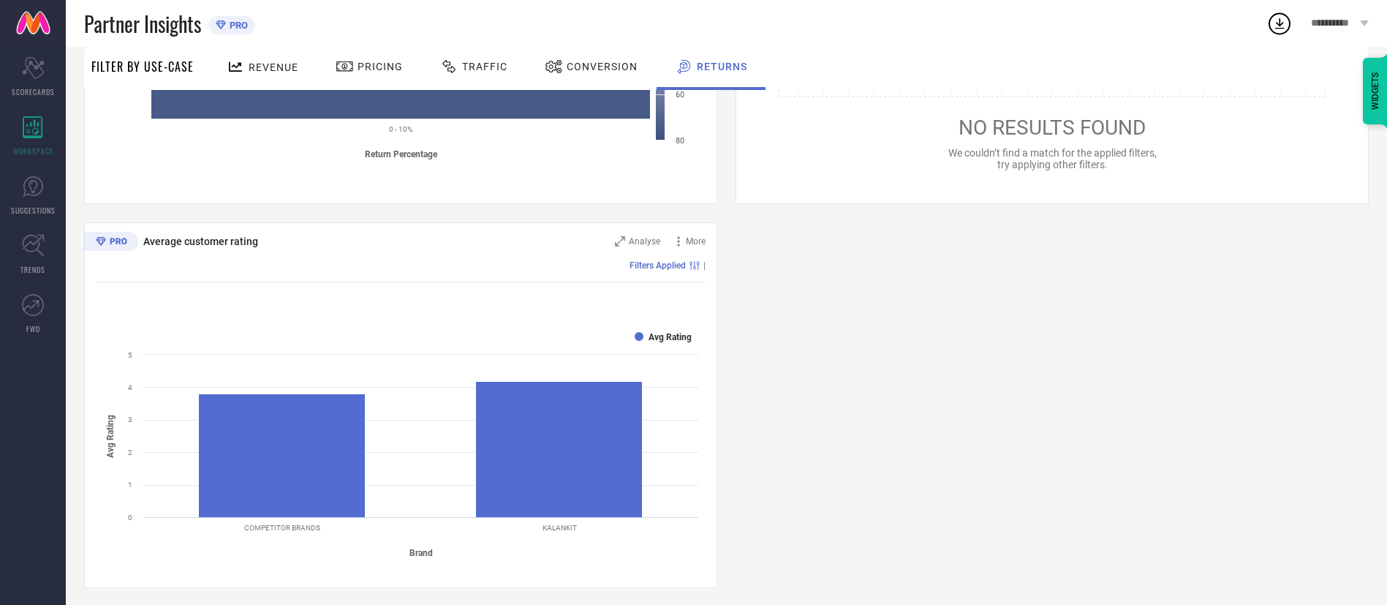
scroll to position [803, 0]
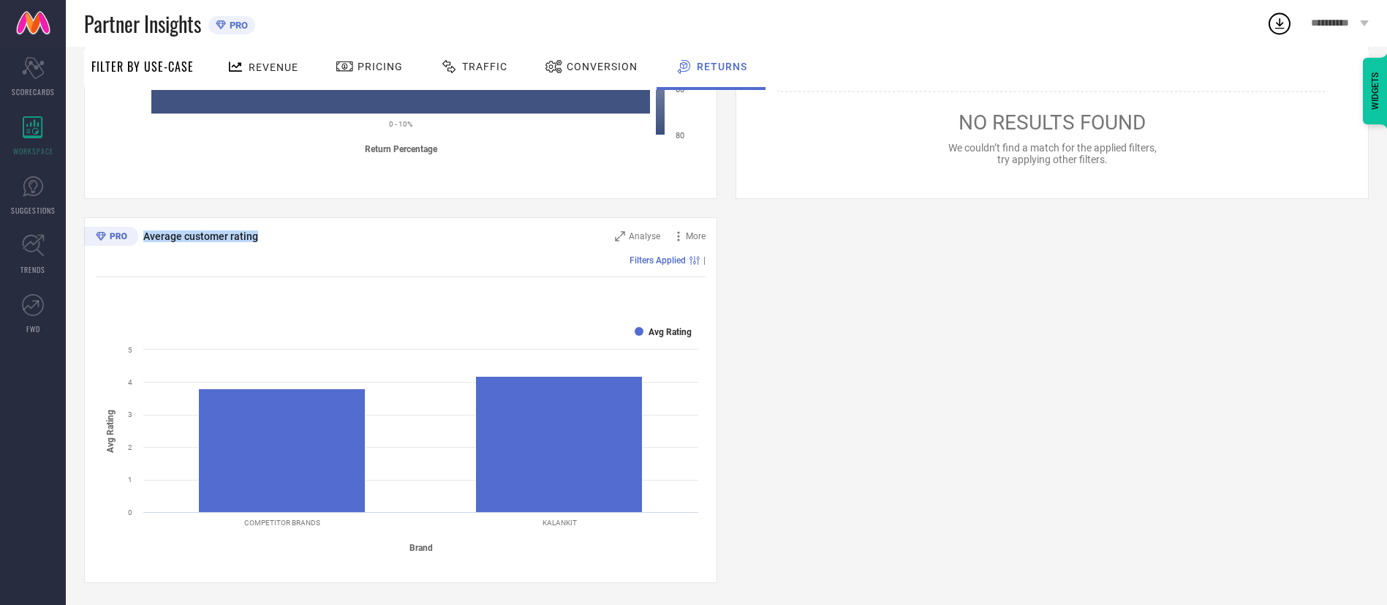
drag, startPoint x: 144, startPoint y: 234, endPoint x: 336, endPoint y: 241, distance: 191.7
click at [336, 241] on div "Average customer rating" at bounding box center [359, 236] width 482 height 15
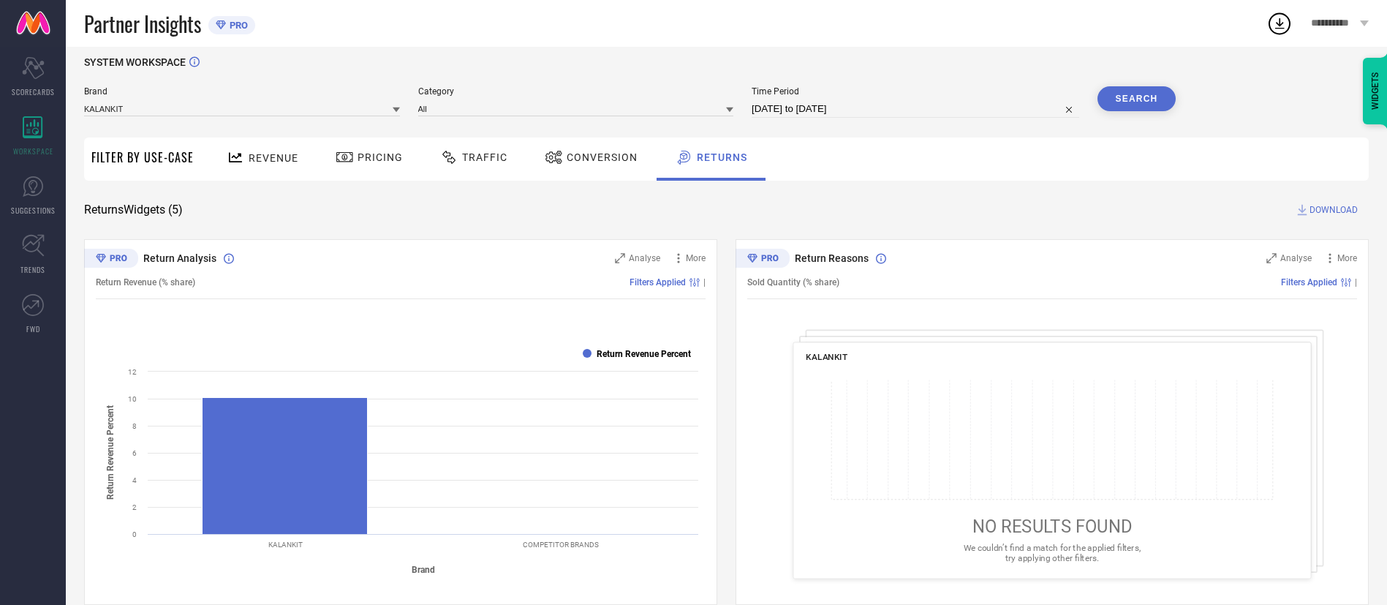
scroll to position [0, 0]
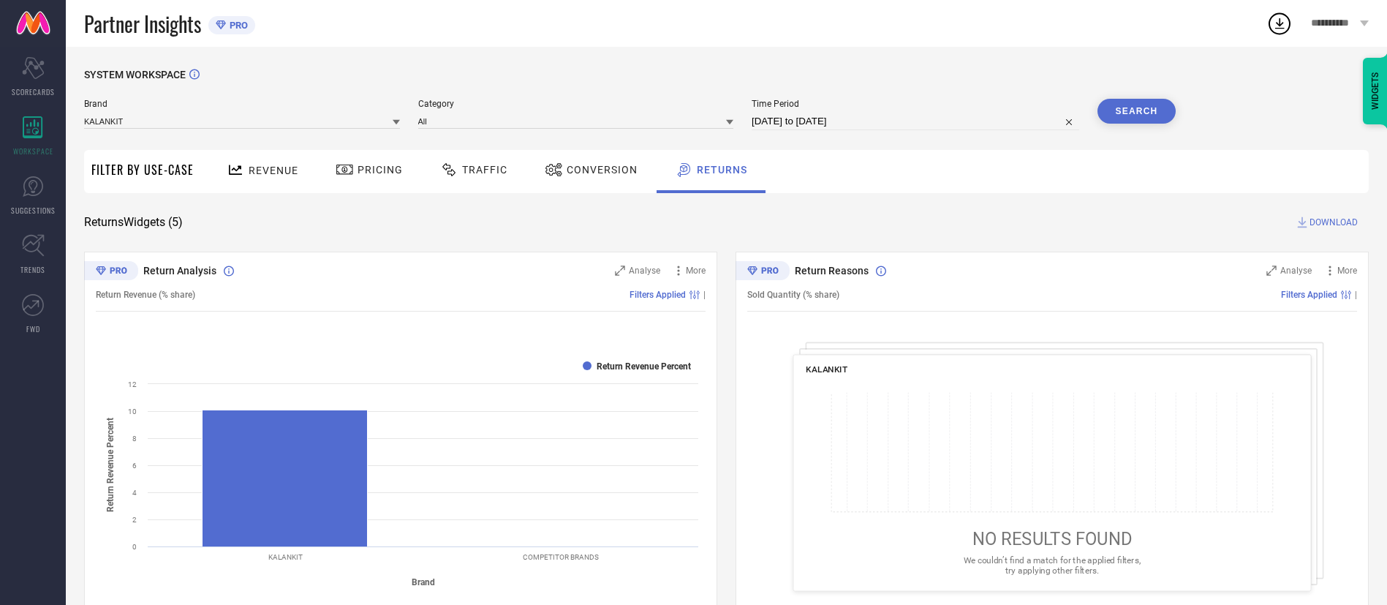
click at [588, 173] on span "Conversion" at bounding box center [602, 170] width 71 height 12
